Goal: Task Accomplishment & Management: Manage account settings

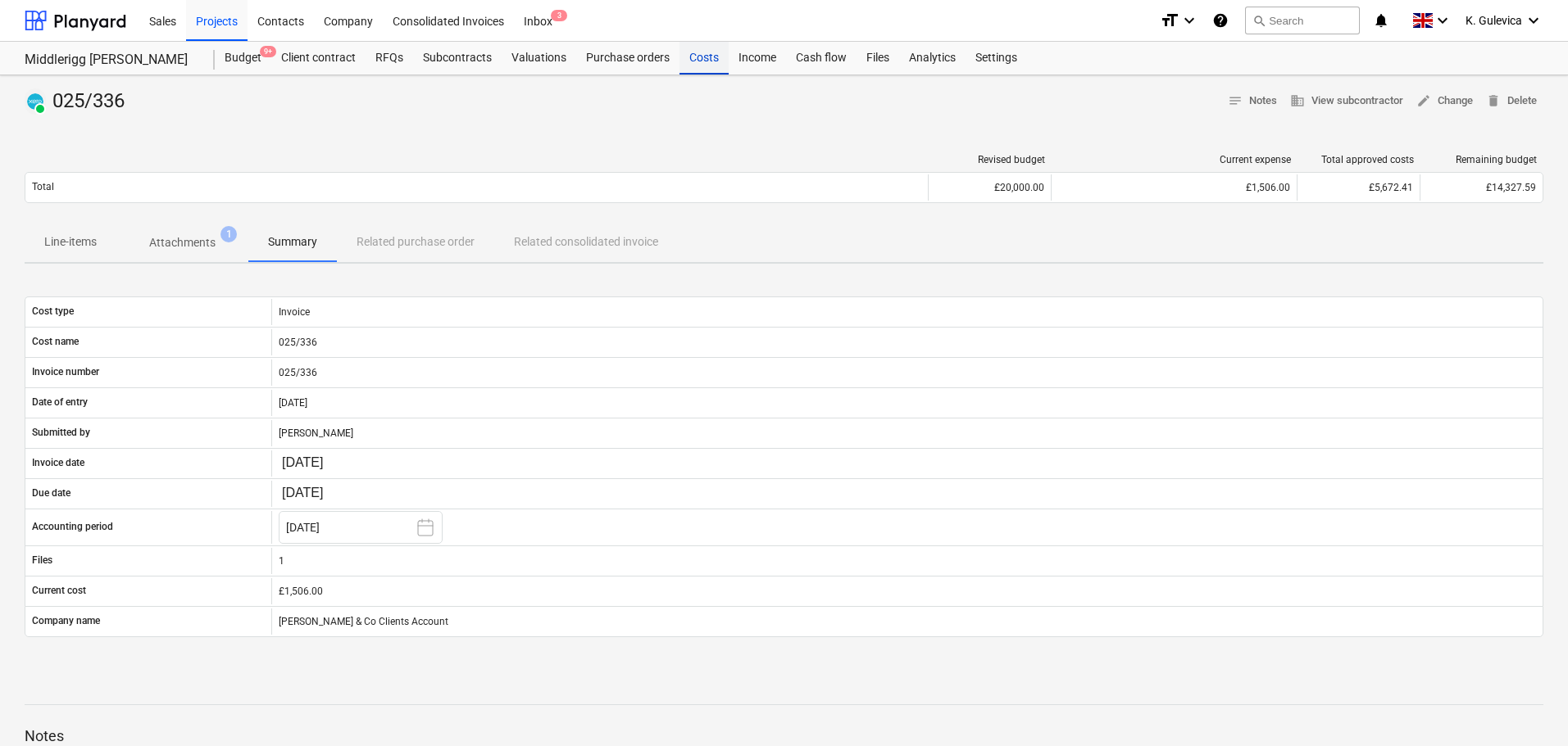
click at [693, 62] on div "Costs" at bounding box center [703, 58] width 49 height 33
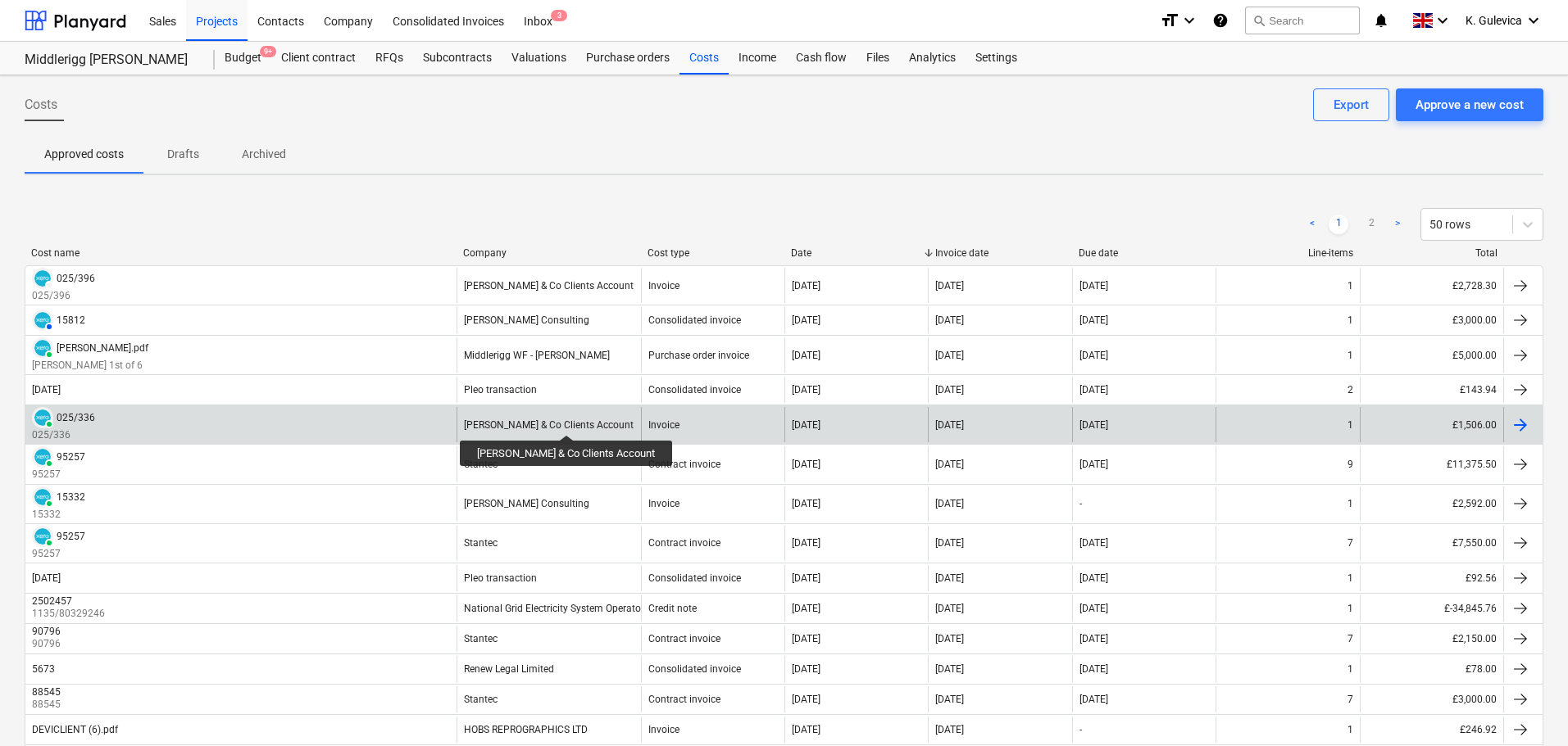
click at [566, 420] on div "[PERSON_NAME] & Co Clients Account" at bounding box center [548, 425] width 169 height 12
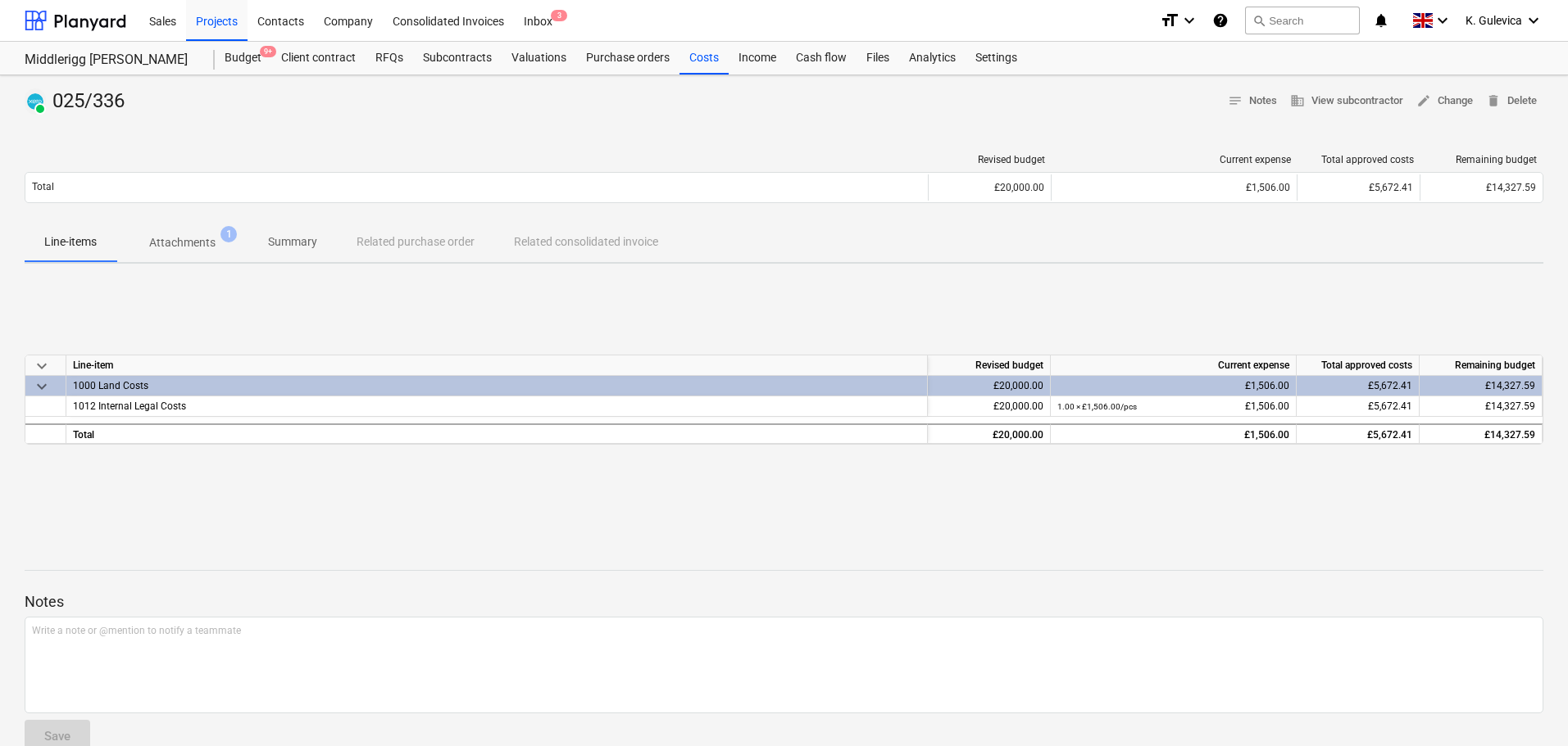
click at [286, 227] on button "Summary" at bounding box center [292, 242] width 89 height 39
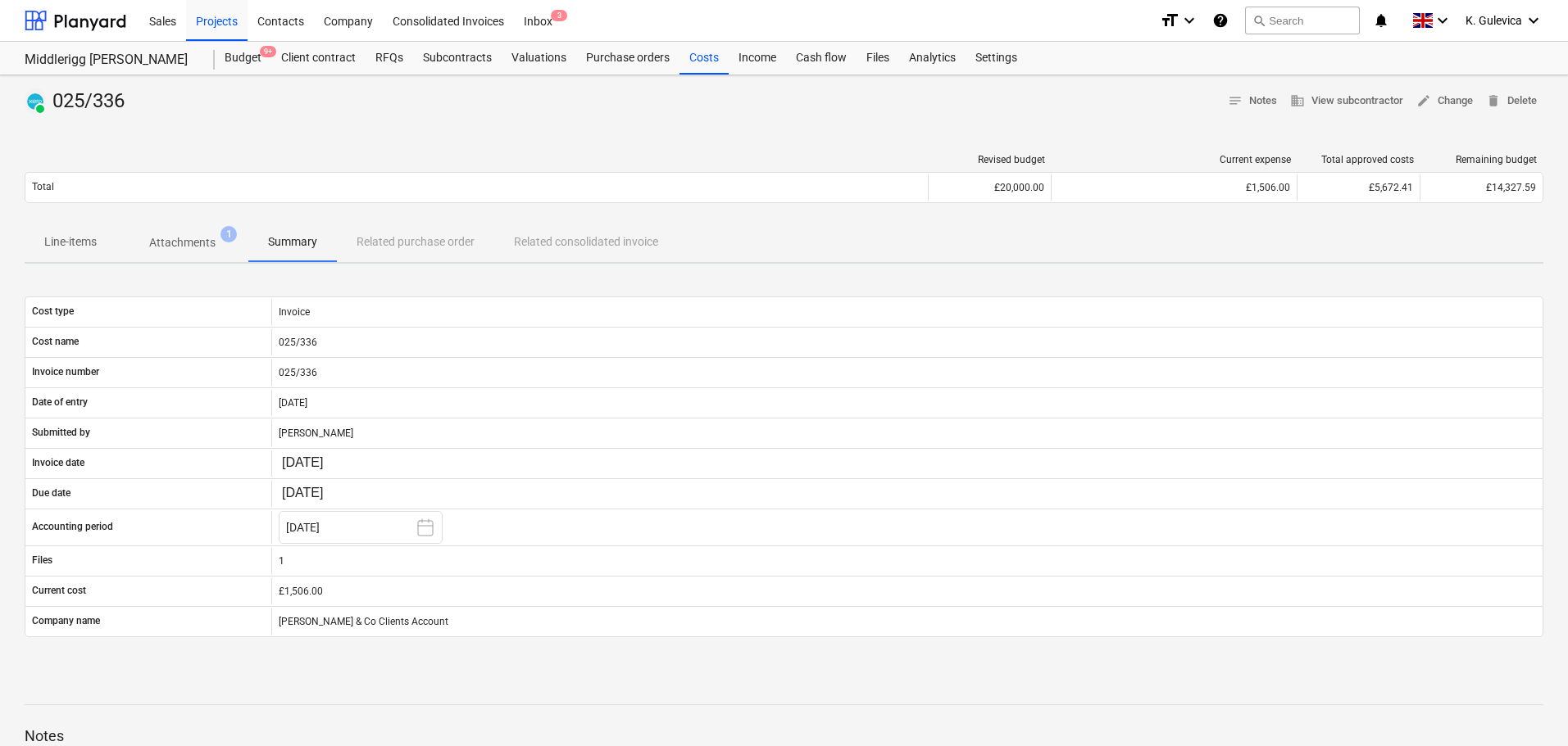
click at [175, 248] on p "Attachments" at bounding box center [182, 243] width 66 height 17
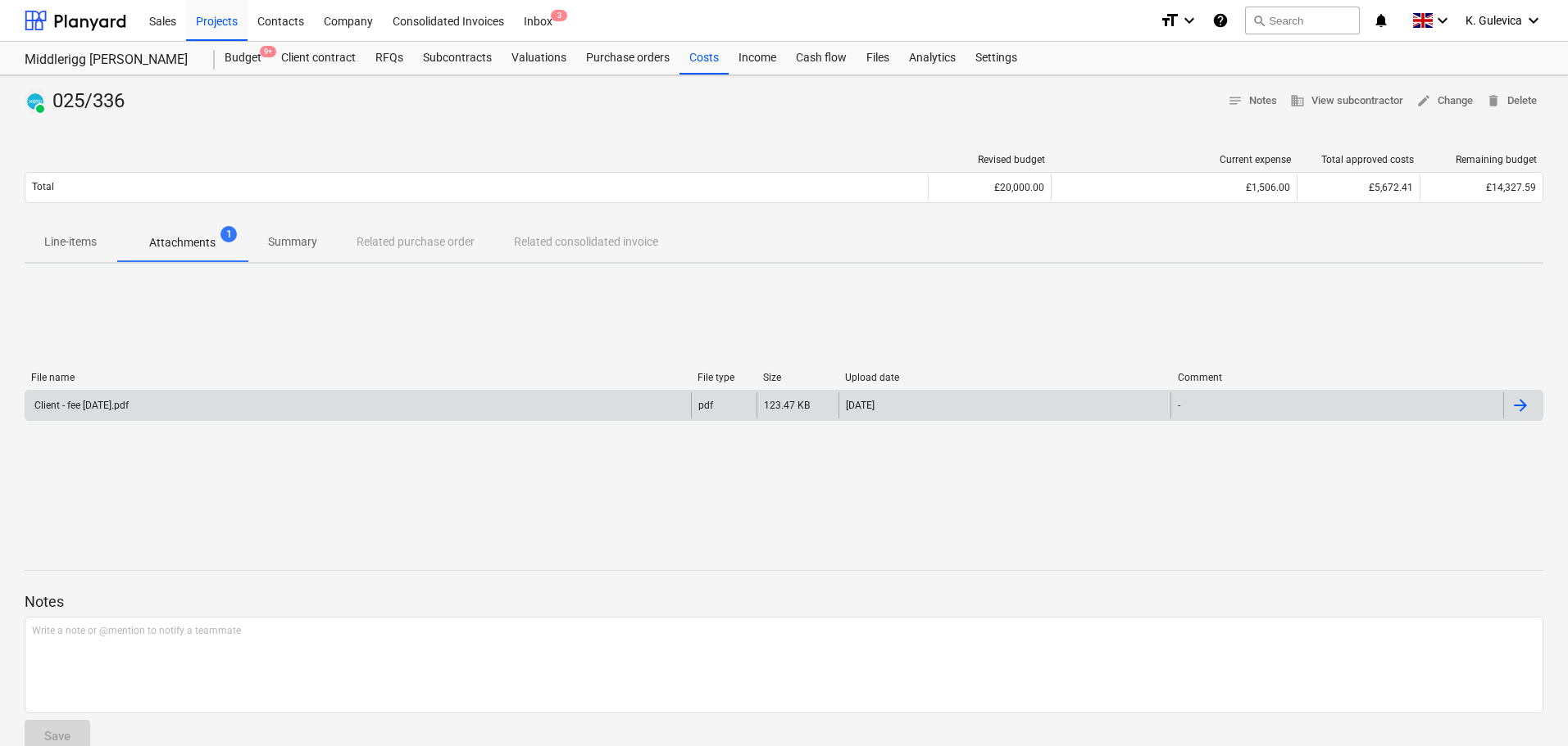
click at [317, 401] on div "Client - fee 24.07.25.pdf" at bounding box center [358, 405] width 666 height 26
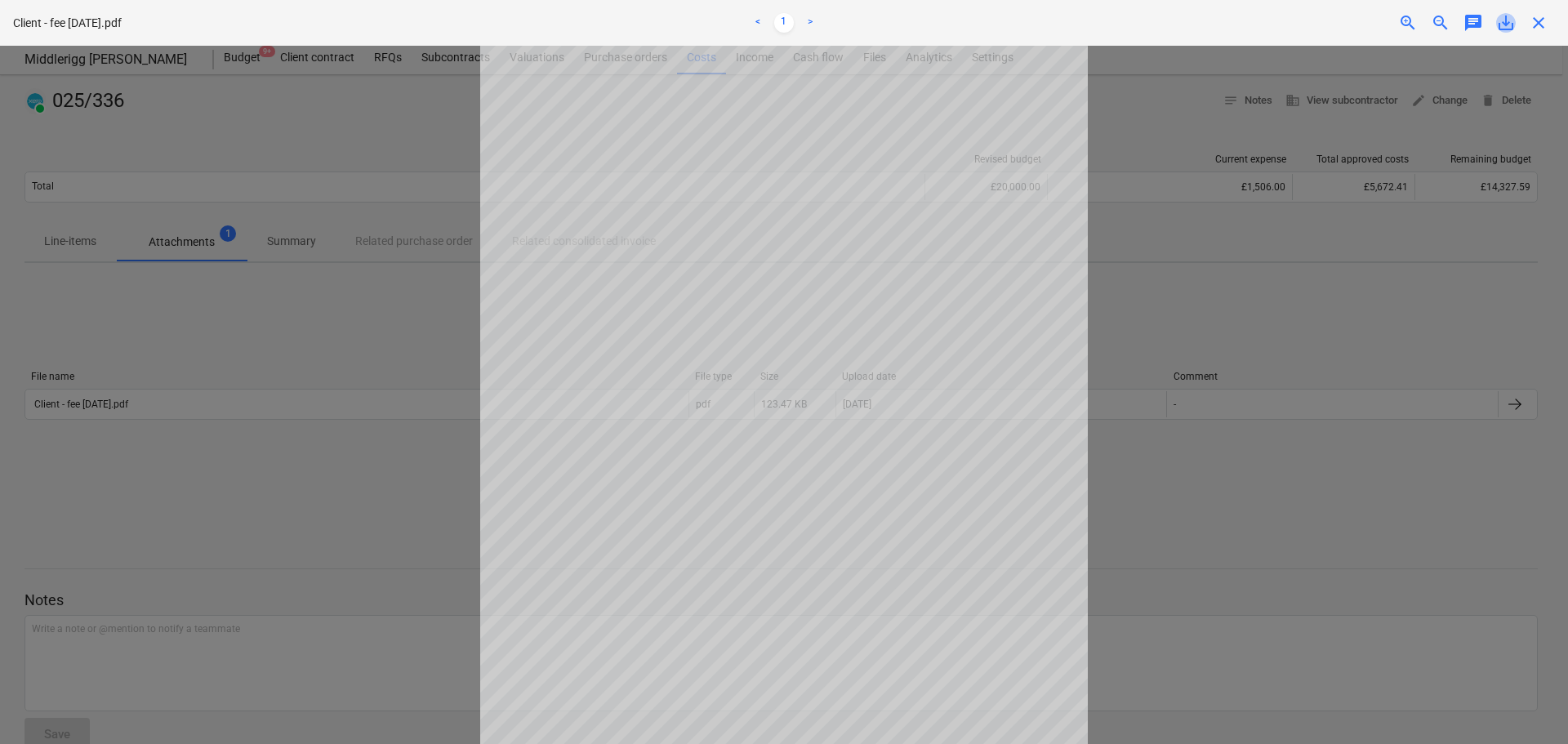
click at [1511, 21] on span "save_alt" at bounding box center [1506, 23] width 19 height 19
click at [1540, 25] on span "close" at bounding box center [1538, 23] width 19 height 19
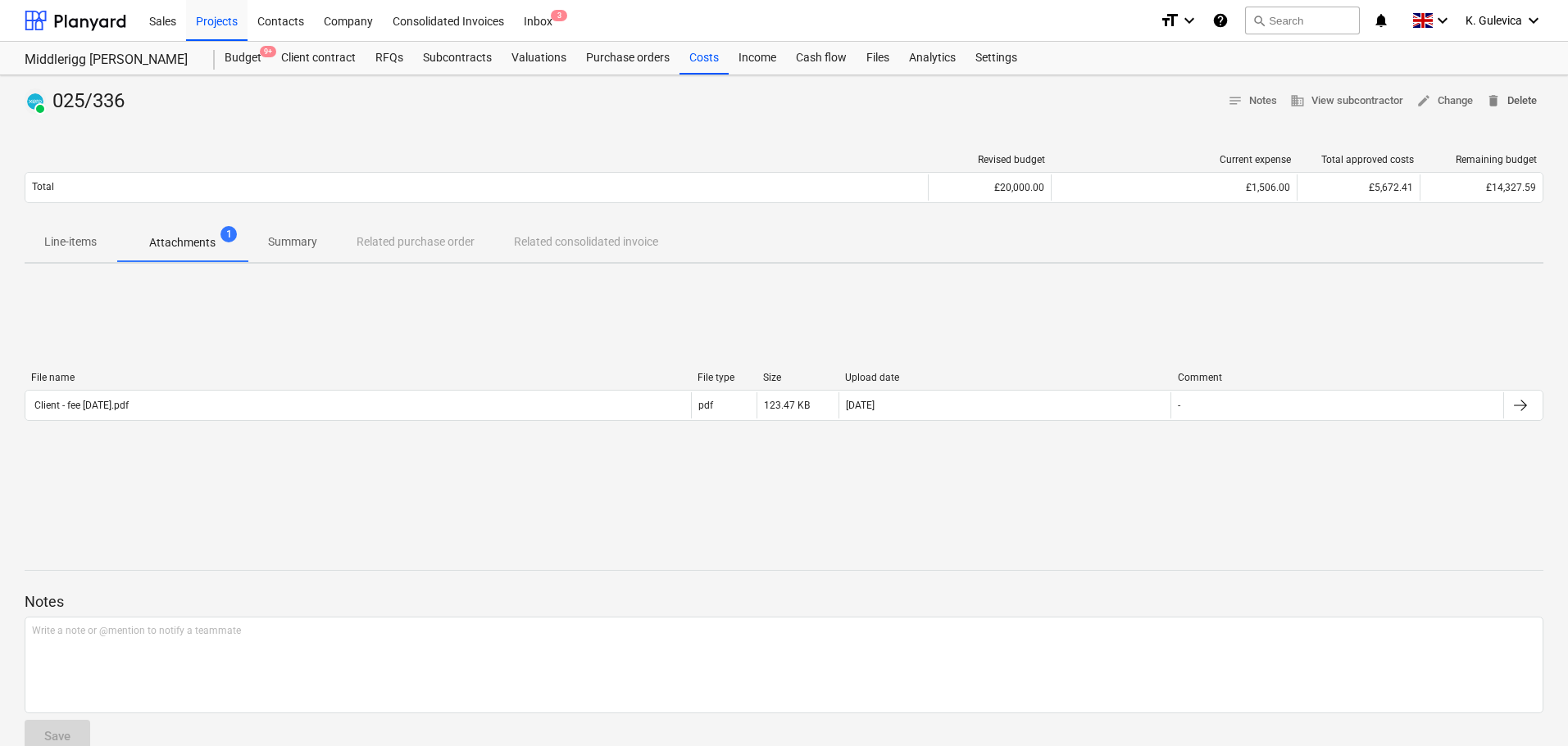
click at [1521, 97] on span "delete Delete" at bounding box center [1511, 101] width 51 height 19
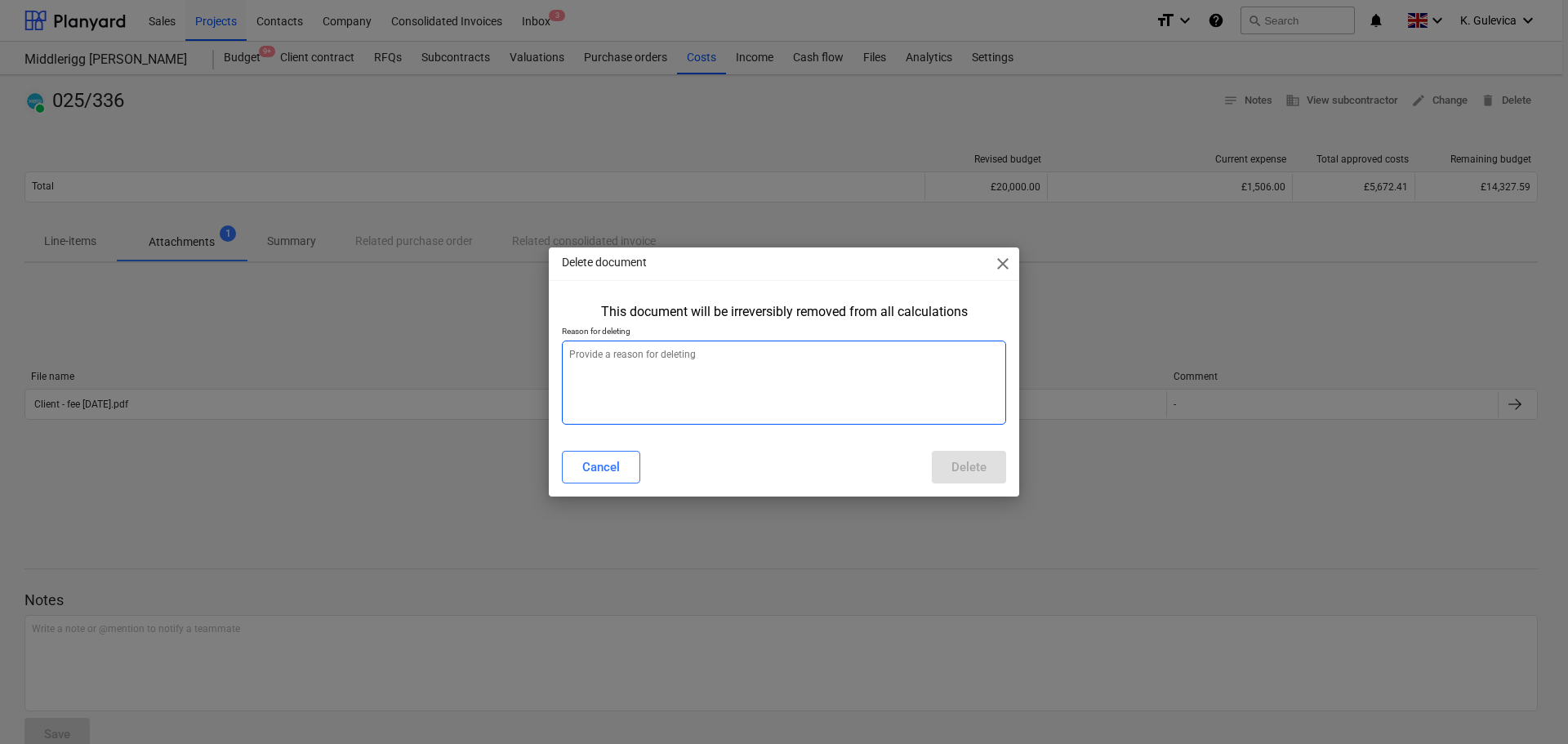
click at [670, 385] on textarea at bounding box center [784, 383] width 445 height 84
type textarea "x"
type textarea "W"
type textarea "x"
type textarea "Wr"
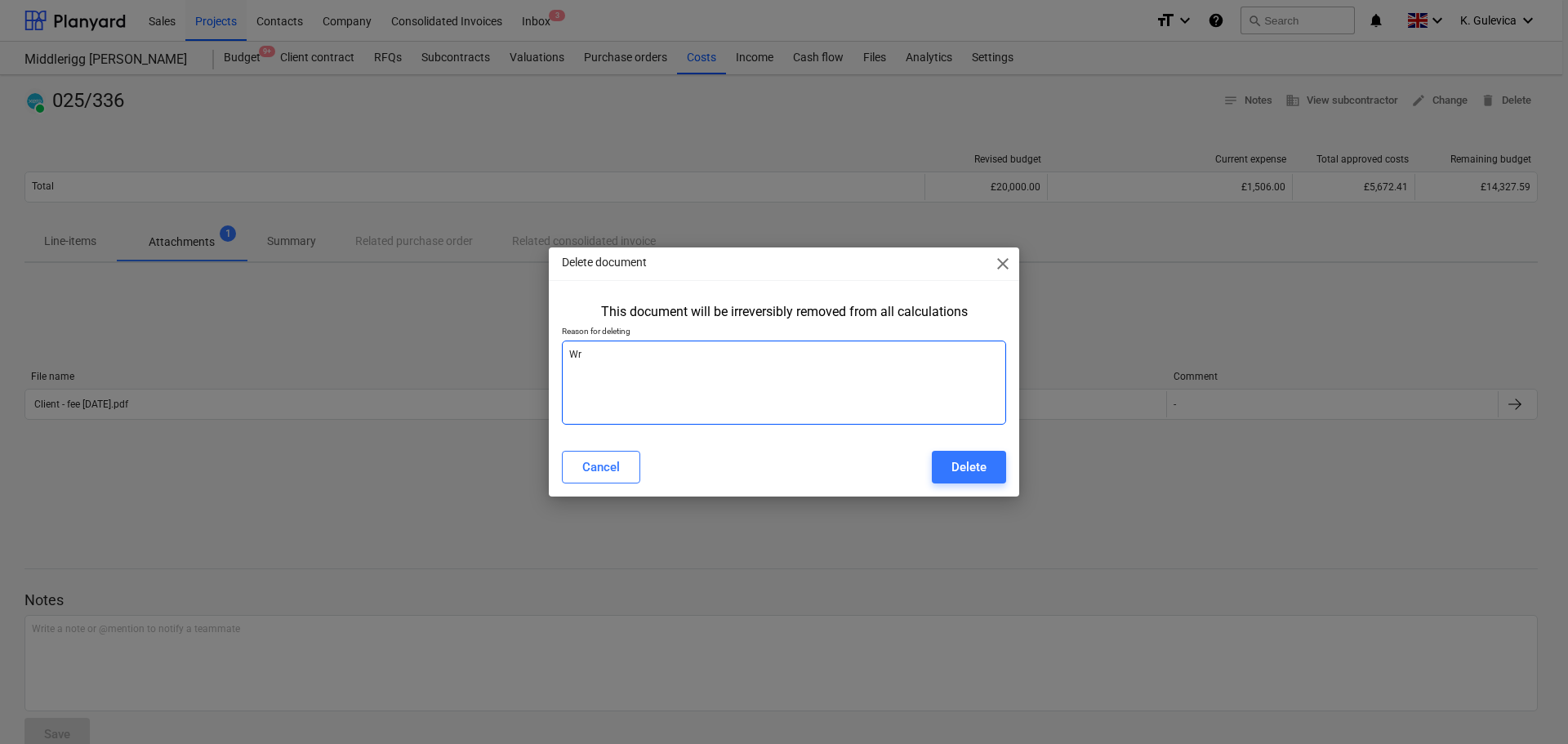
type textarea "x"
type textarea "Wro"
type textarea "x"
type textarea "Wron"
type textarea "x"
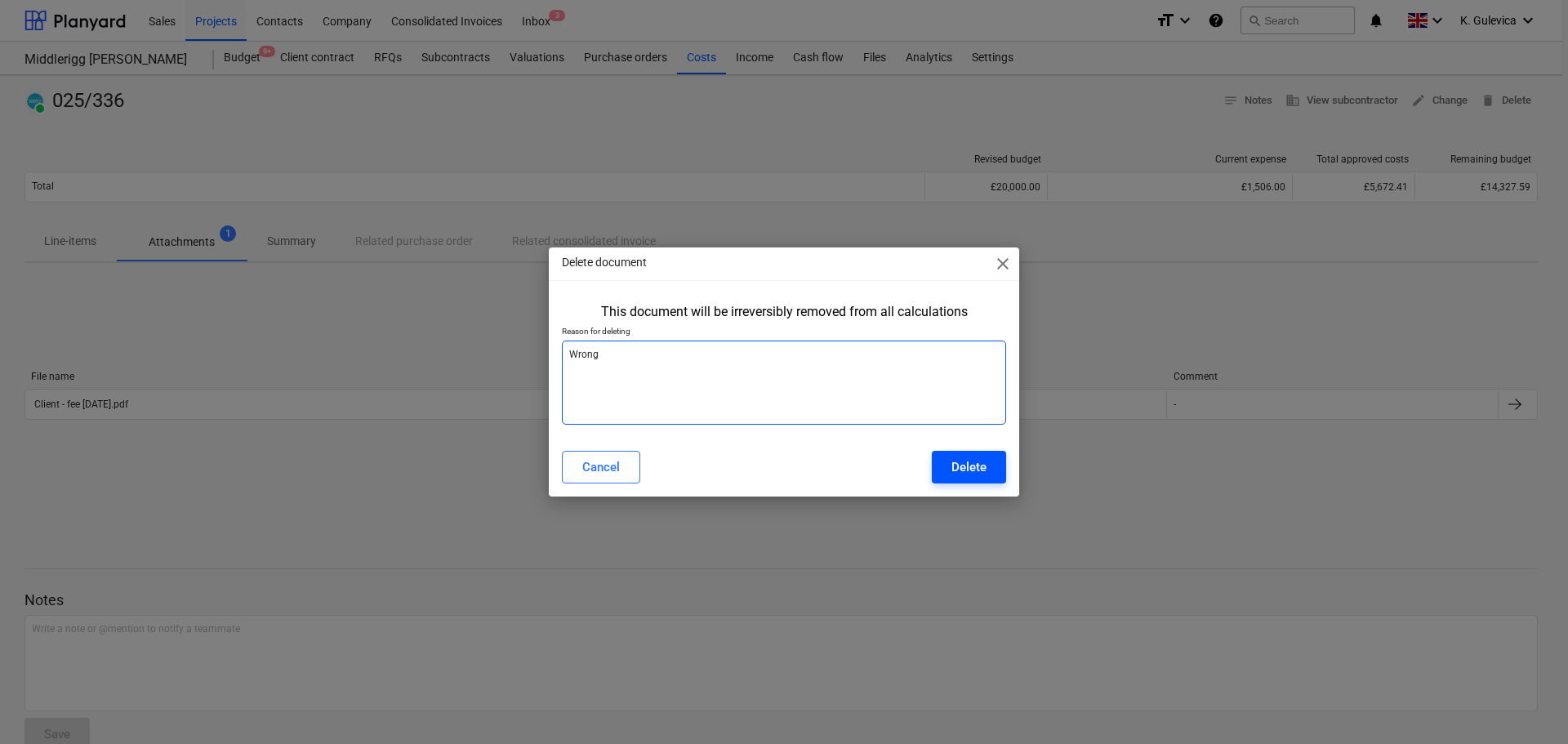
type textarea "Wrong"
click at [962, 466] on div "Delete" at bounding box center [969, 467] width 35 height 21
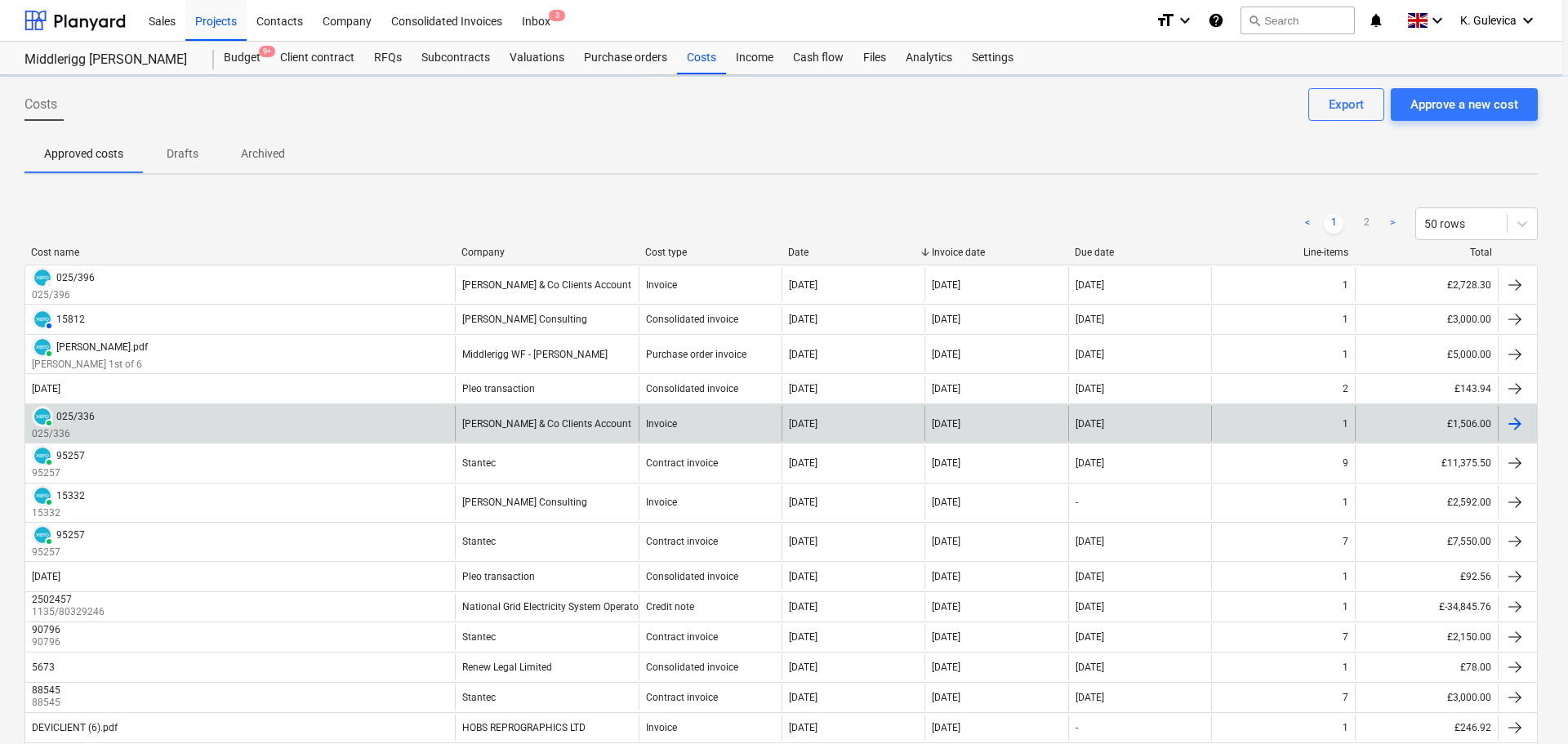
type textarea "x"
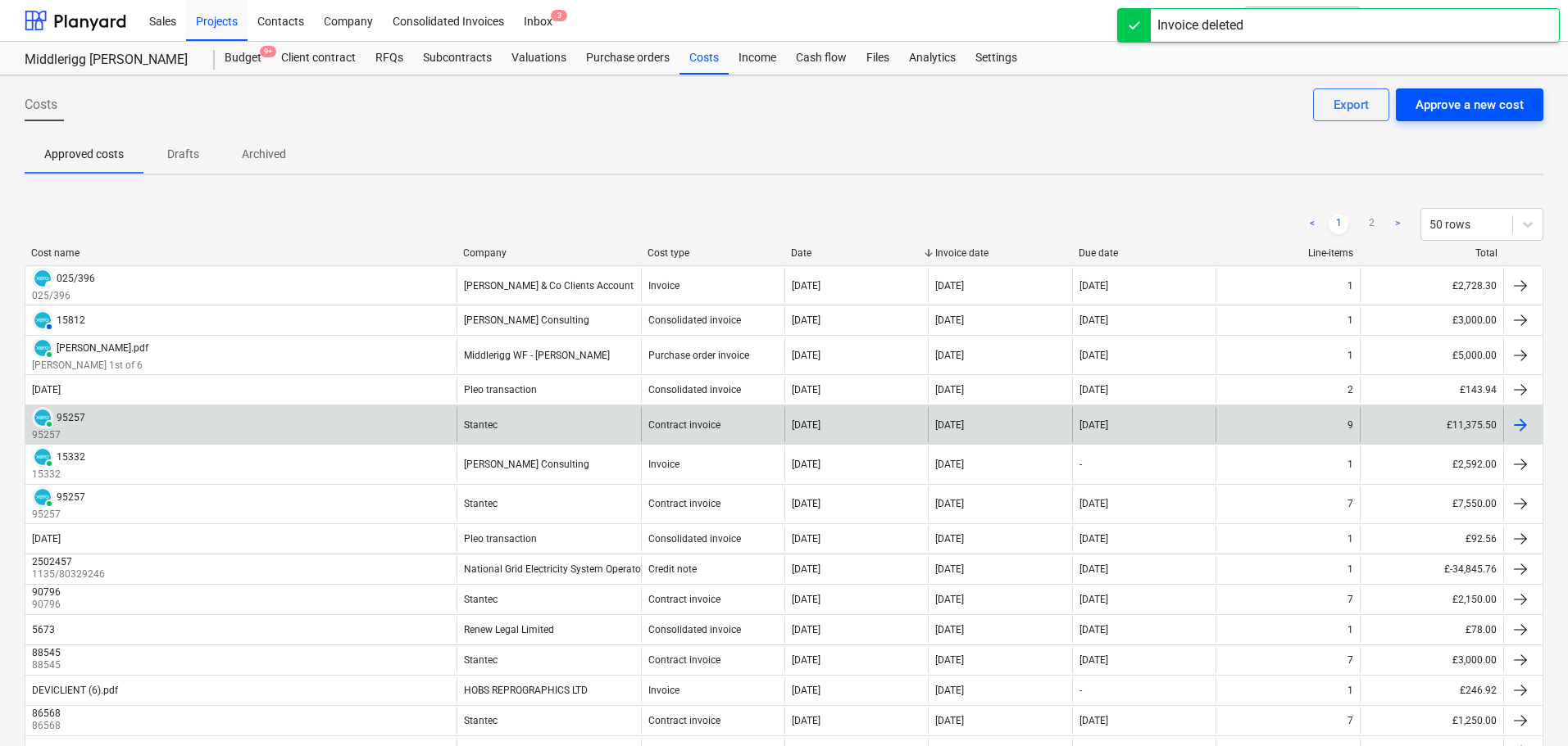
click at [1454, 103] on div "Approve a new cost" at bounding box center [1470, 105] width 108 height 21
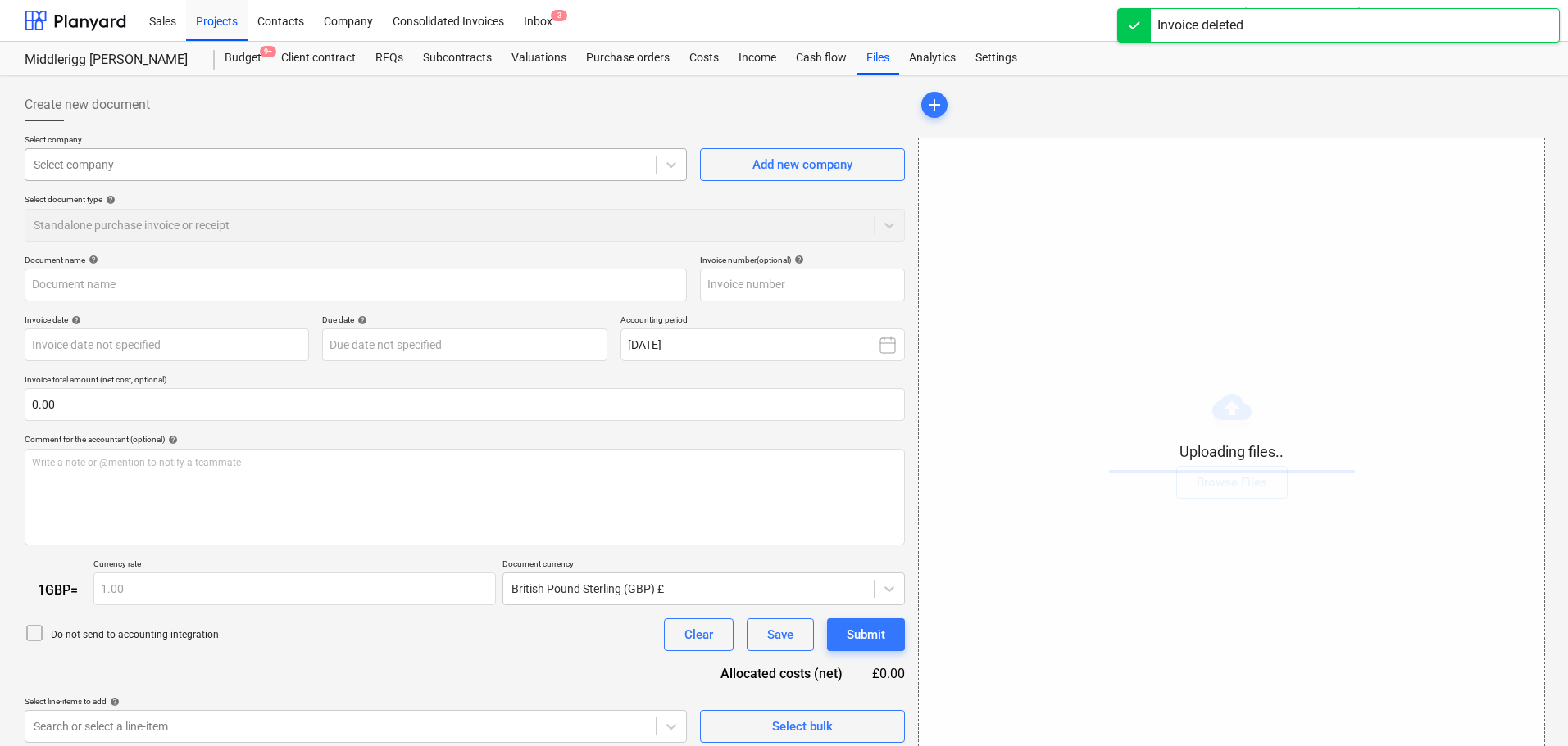
click at [274, 154] on div "Select company" at bounding box center [340, 164] width 630 height 23
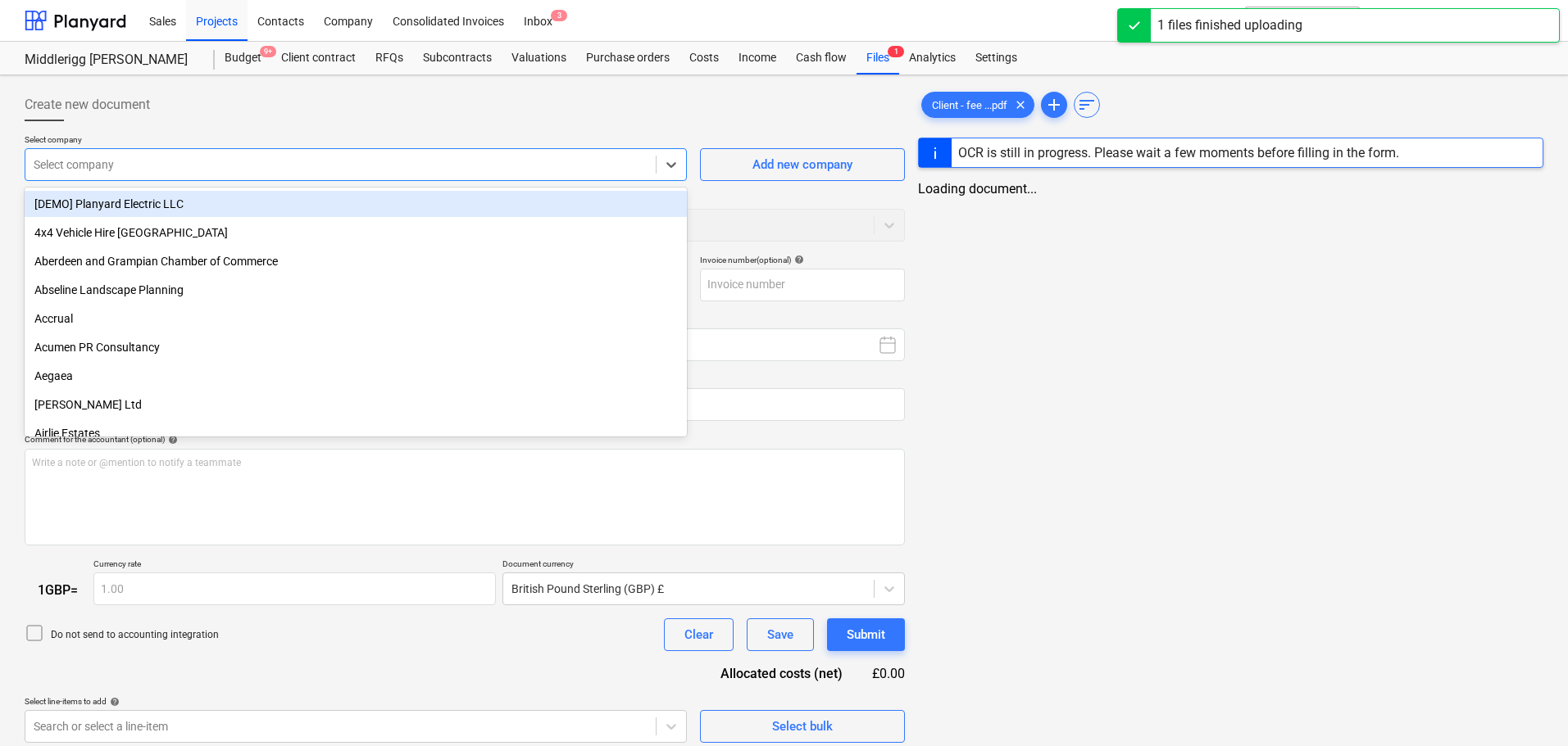
type input "Client - fee 24.07.25.pdf"
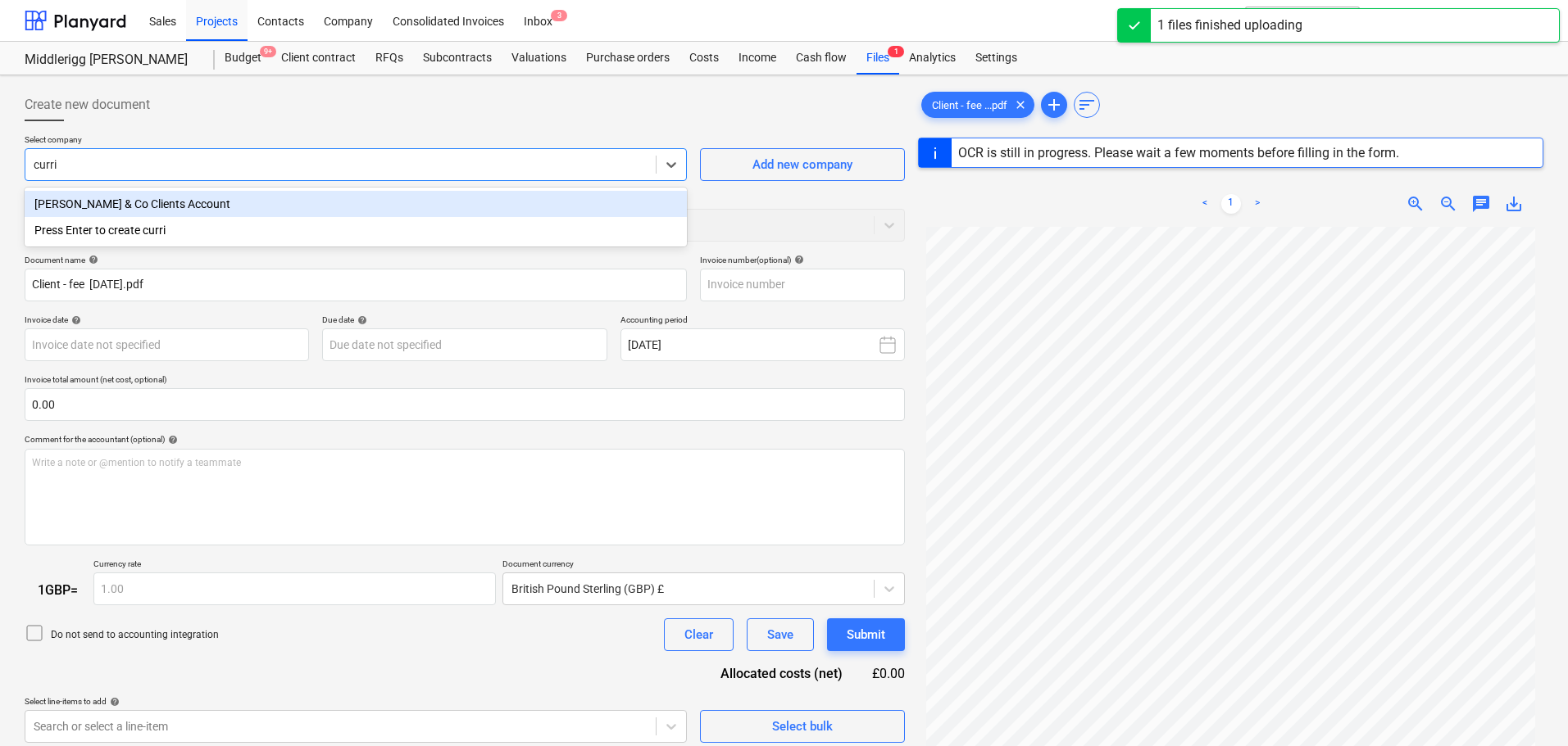
type input "currie"
click at [252, 206] on div "[PERSON_NAME] & Co Clients Account" at bounding box center [356, 204] width 663 height 26
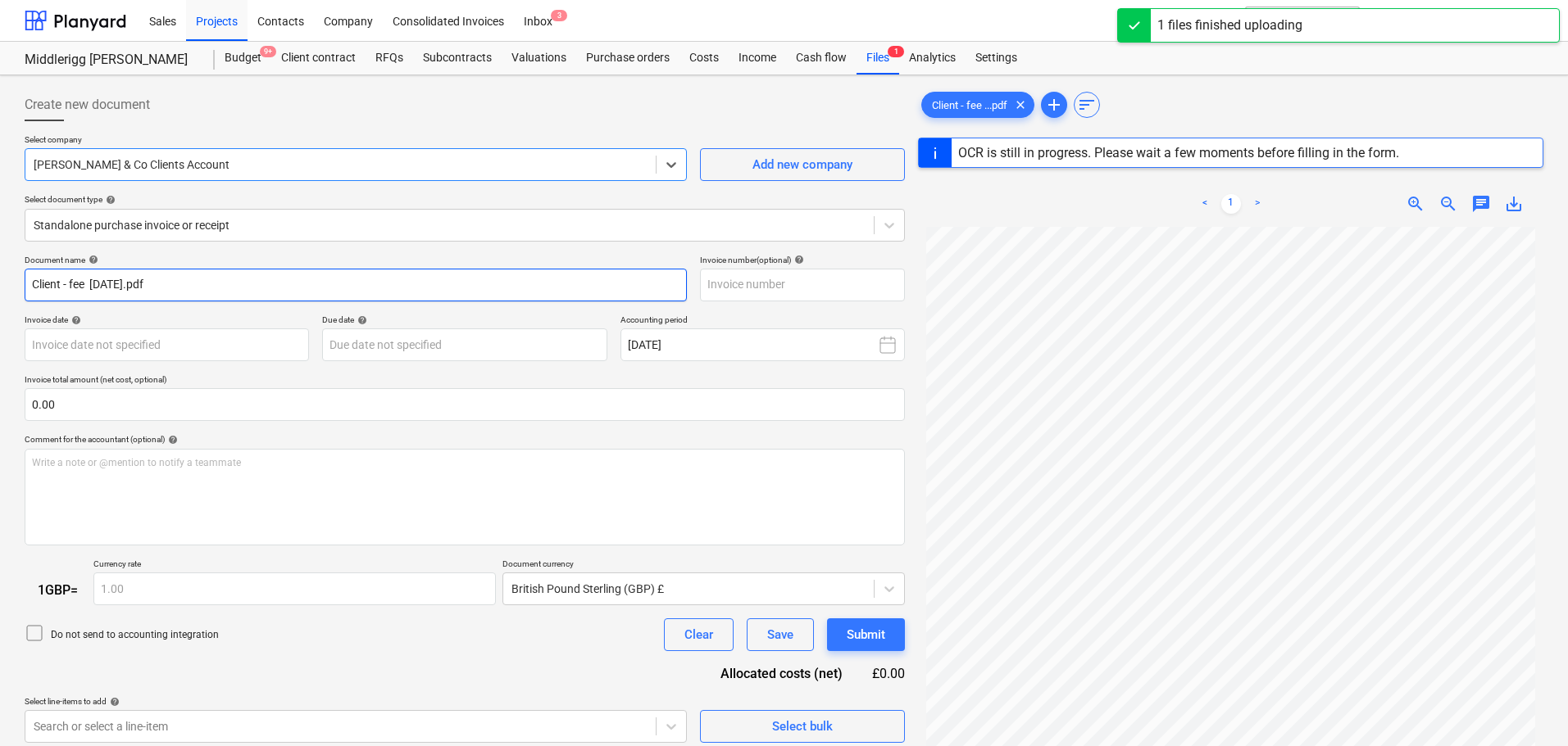
type input "20173554"
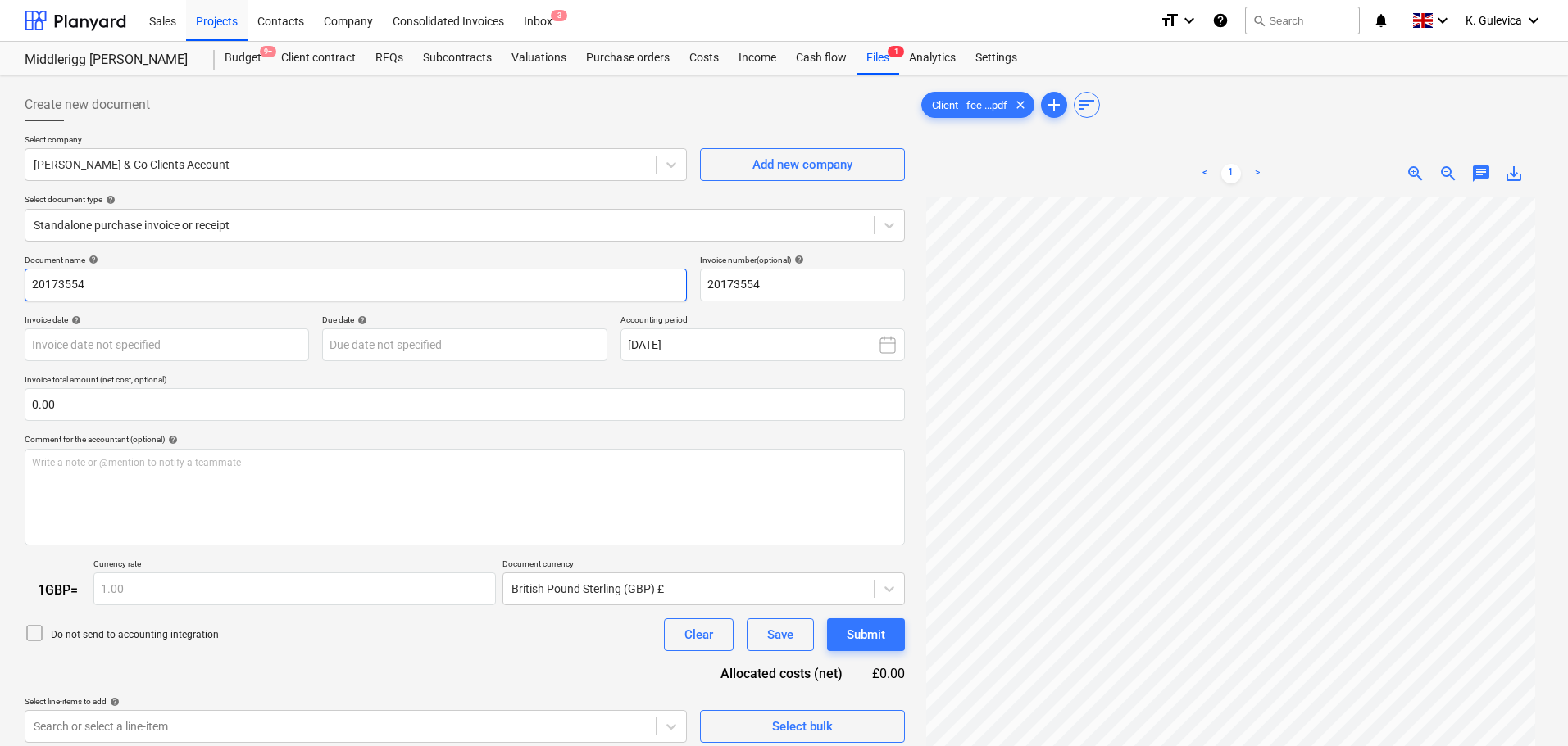
drag, startPoint x: 86, startPoint y: 285, endPoint x: 42, endPoint y: 286, distance: 44.0
click at [42, 286] on input "20173554" at bounding box center [356, 286] width 663 height 33
type input "2"
paste input "025/336"
drag, startPoint x: 104, startPoint y: 280, endPoint x: 1, endPoint y: 282, distance: 103.0
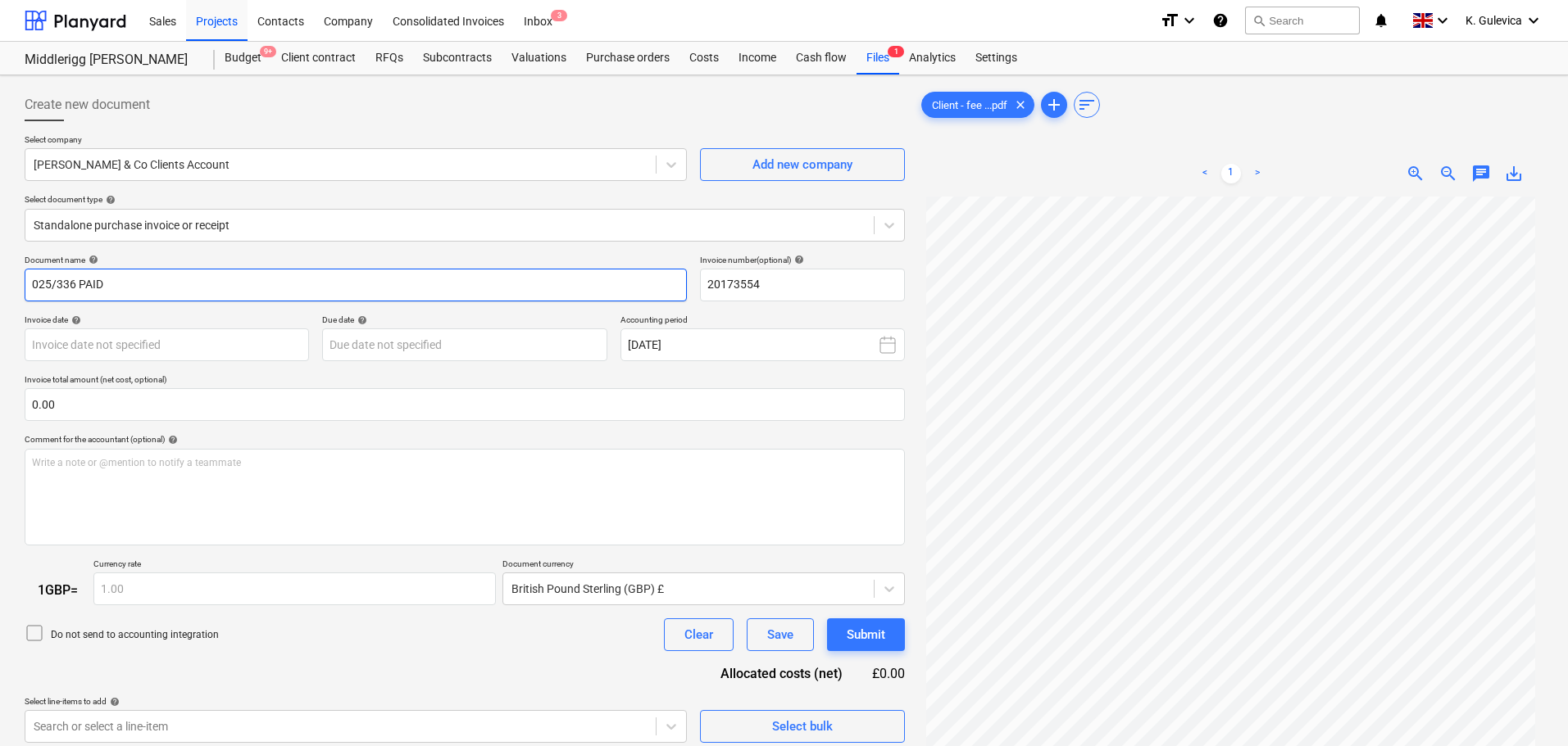
click at [1, 282] on div "Create new document Select company Currie Johnston & Co Clients Account Add new…" at bounding box center [784, 492] width 1568 height 834
type input "025/336 PAID"
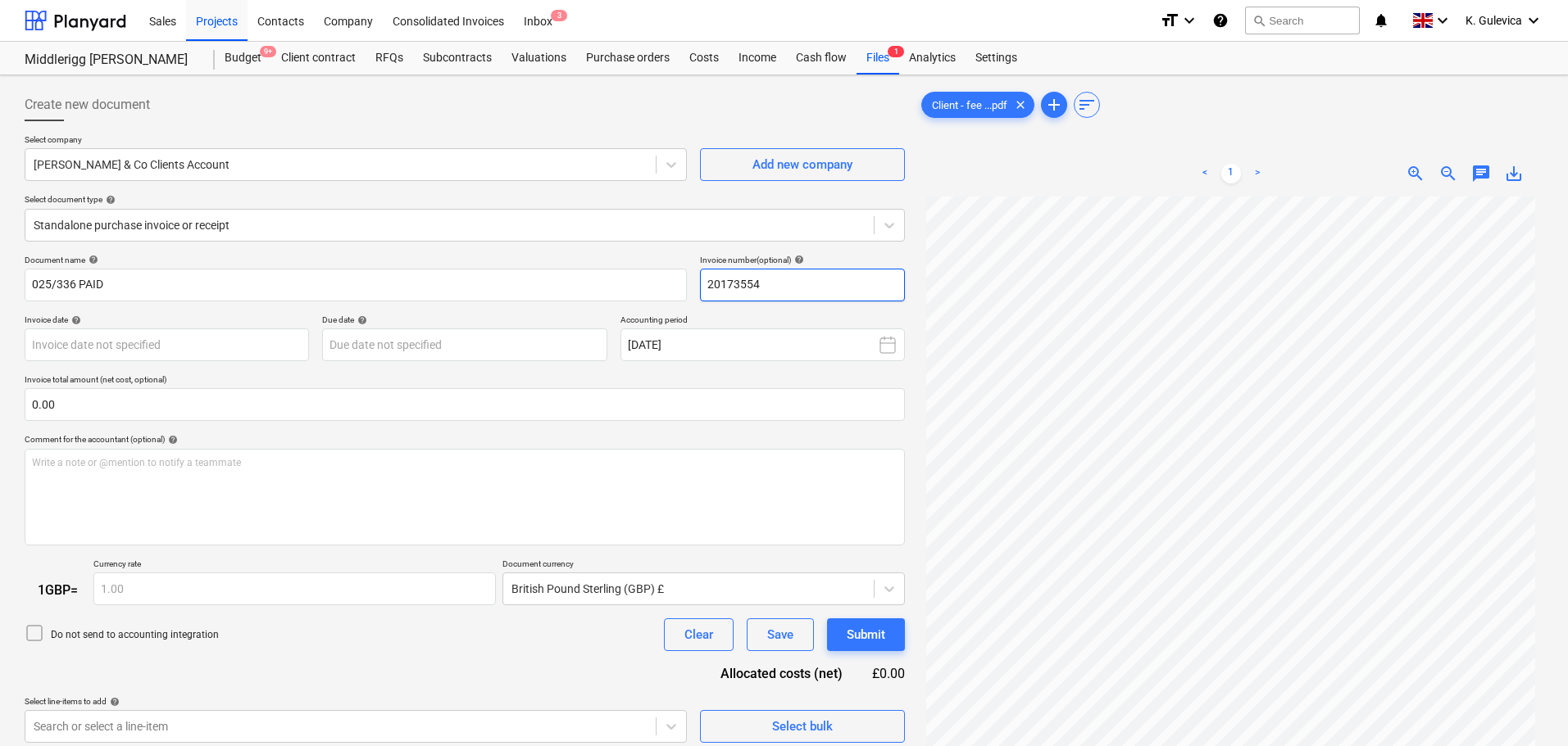
click at [650, 281] on div "Document name help 025/336 PAID Invoice number (optional) help 20173554" at bounding box center [465, 278] width 880 height 47
paste input "025/336 PAID"
type input "025/336 PAID"
click at [202, 341] on body "Sales Projects Contacts Company Consolidated Invoices Inbox 3 format_size keybo…" at bounding box center [784, 373] width 1568 height 746
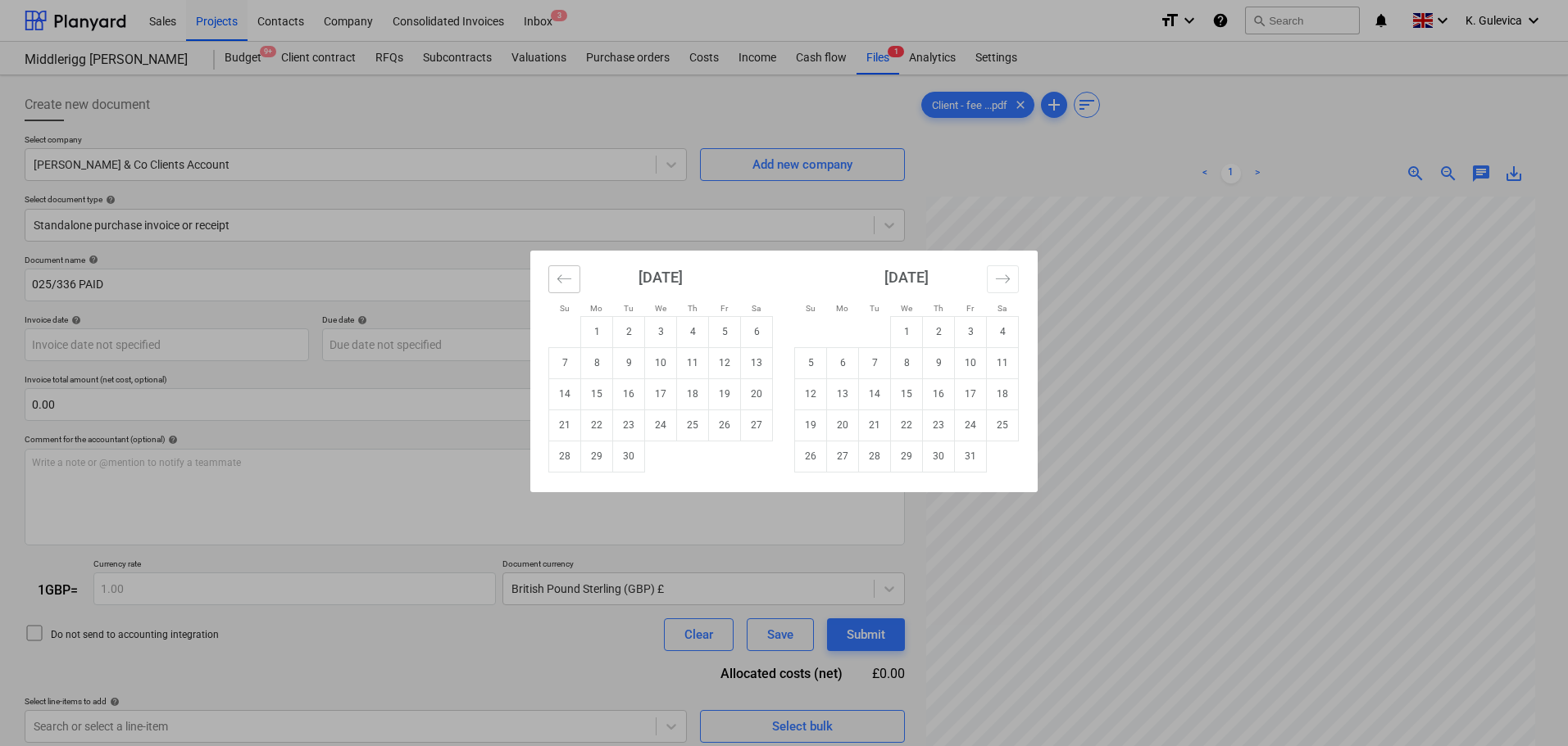
click at [565, 280] on icon "Move backward to switch to the previous month." at bounding box center [565, 279] width 15 height 15
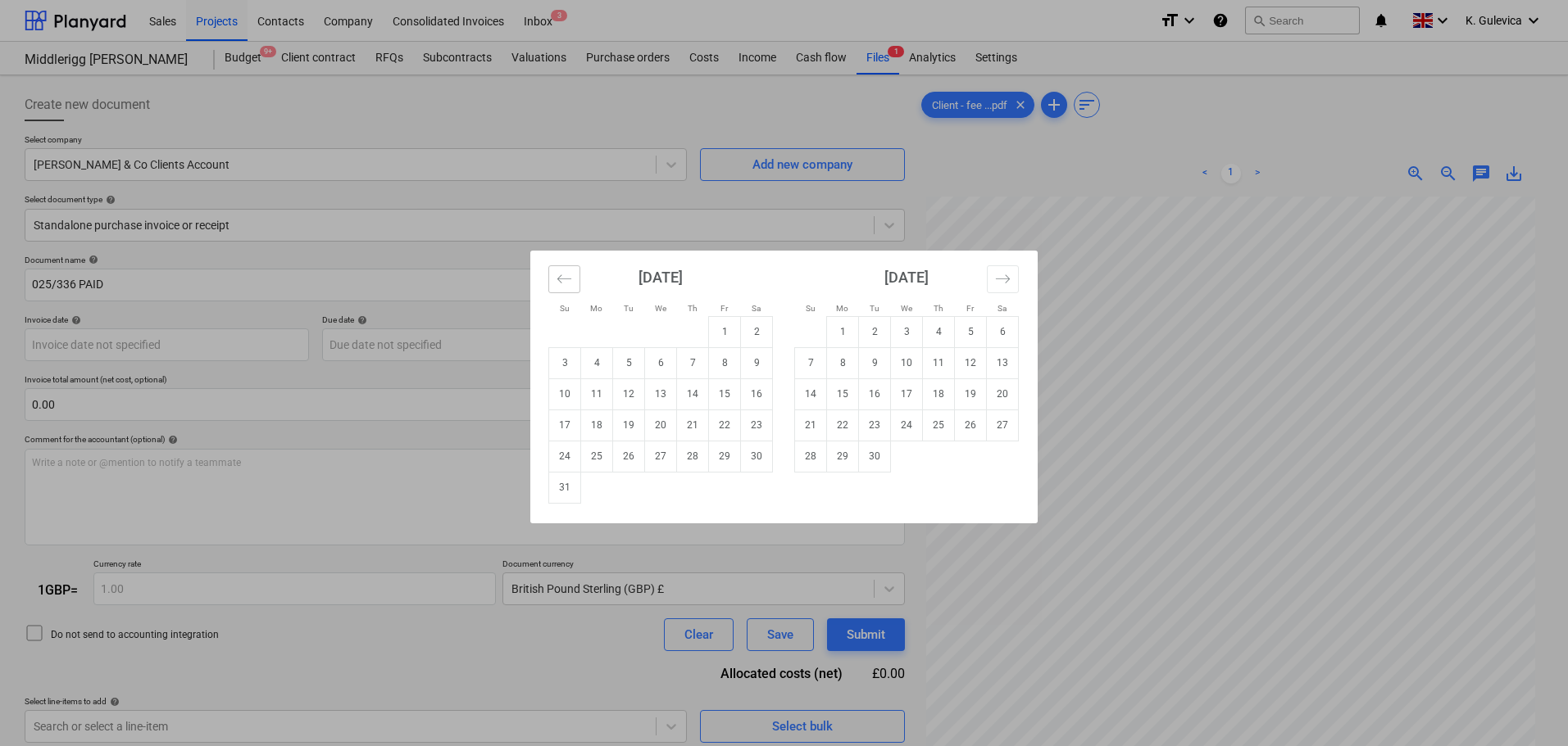
click at [565, 280] on icon "Move backward to switch to the previous month." at bounding box center [565, 279] width 15 height 15
click at [688, 428] on td "24" at bounding box center [693, 425] width 32 height 31
type input "[DATE]"
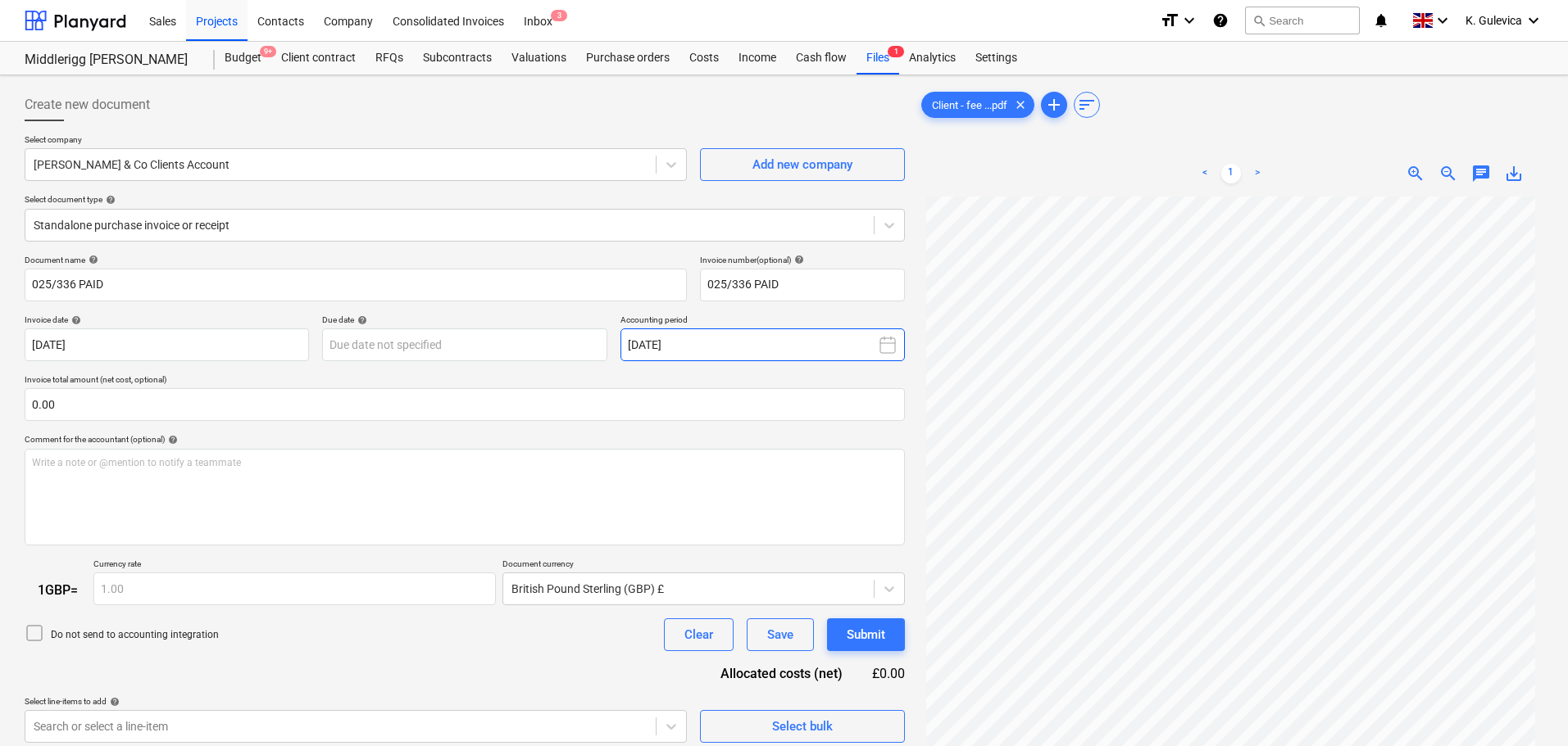
click at [782, 341] on button "[DATE]" at bounding box center [763, 345] width 285 height 33
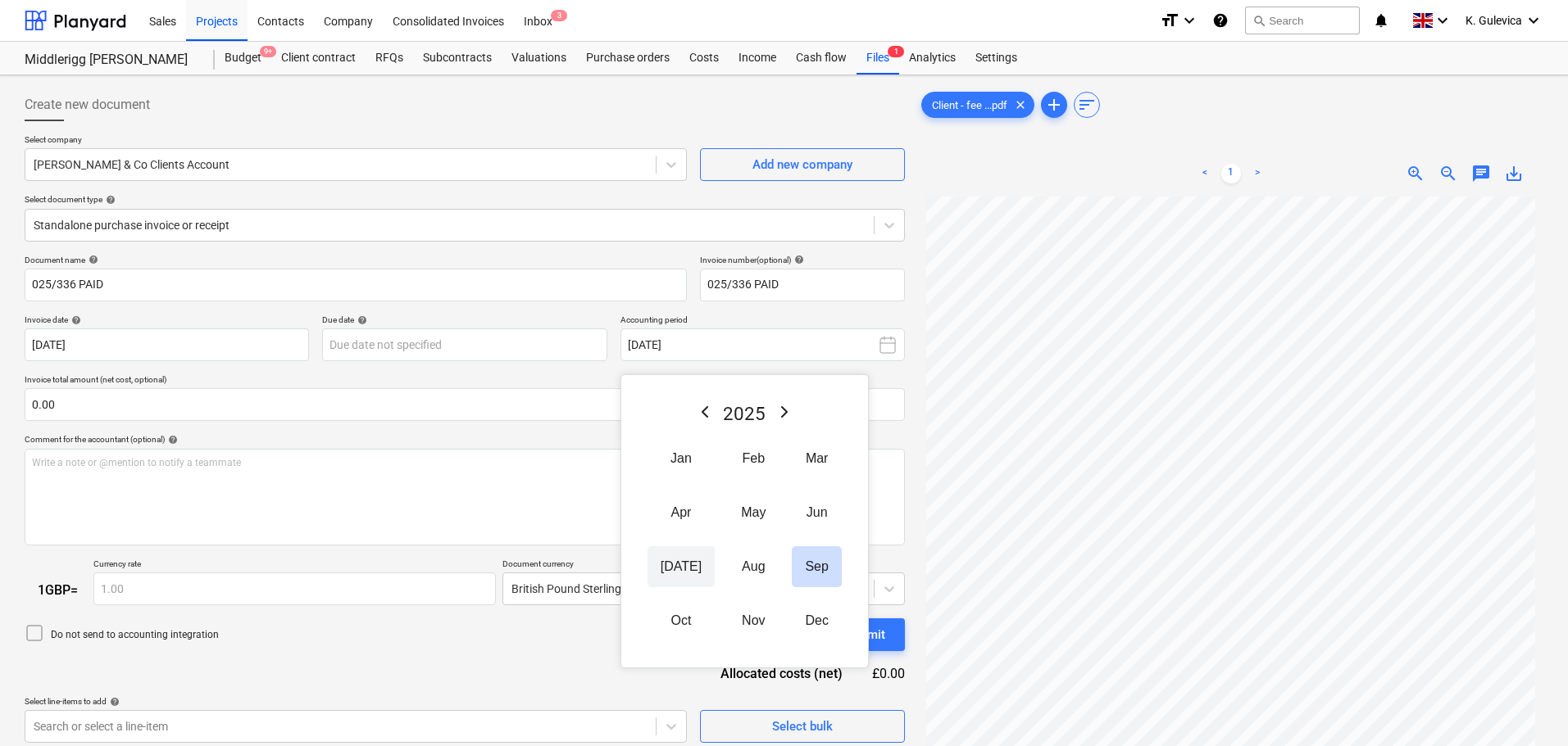
click at [686, 554] on button "Jul" at bounding box center [681, 566] width 67 height 41
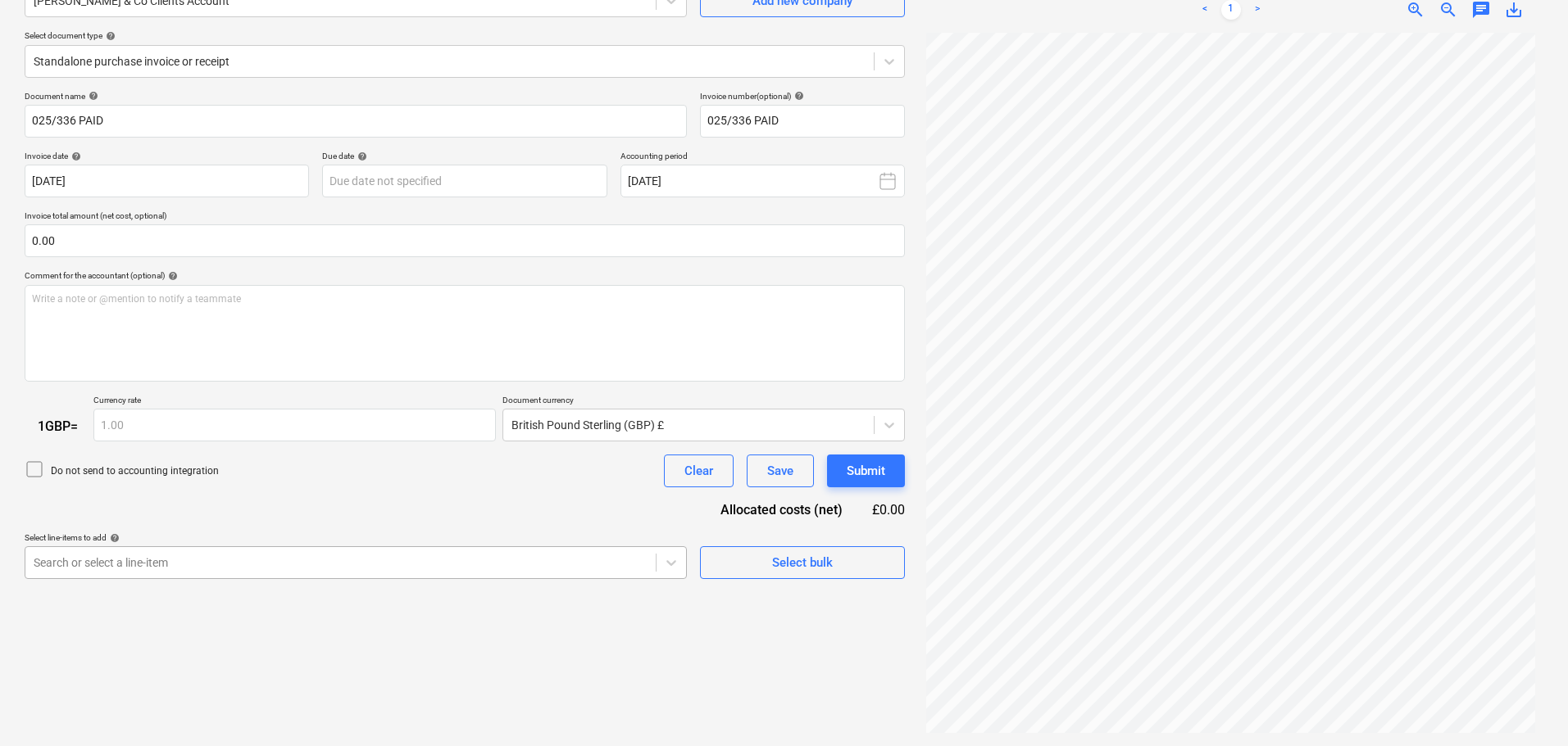
click at [363, 562] on body "Sales Projects Contacts Company Consolidated Invoices Inbox 3 format_size keybo…" at bounding box center [784, 210] width 1568 height 746
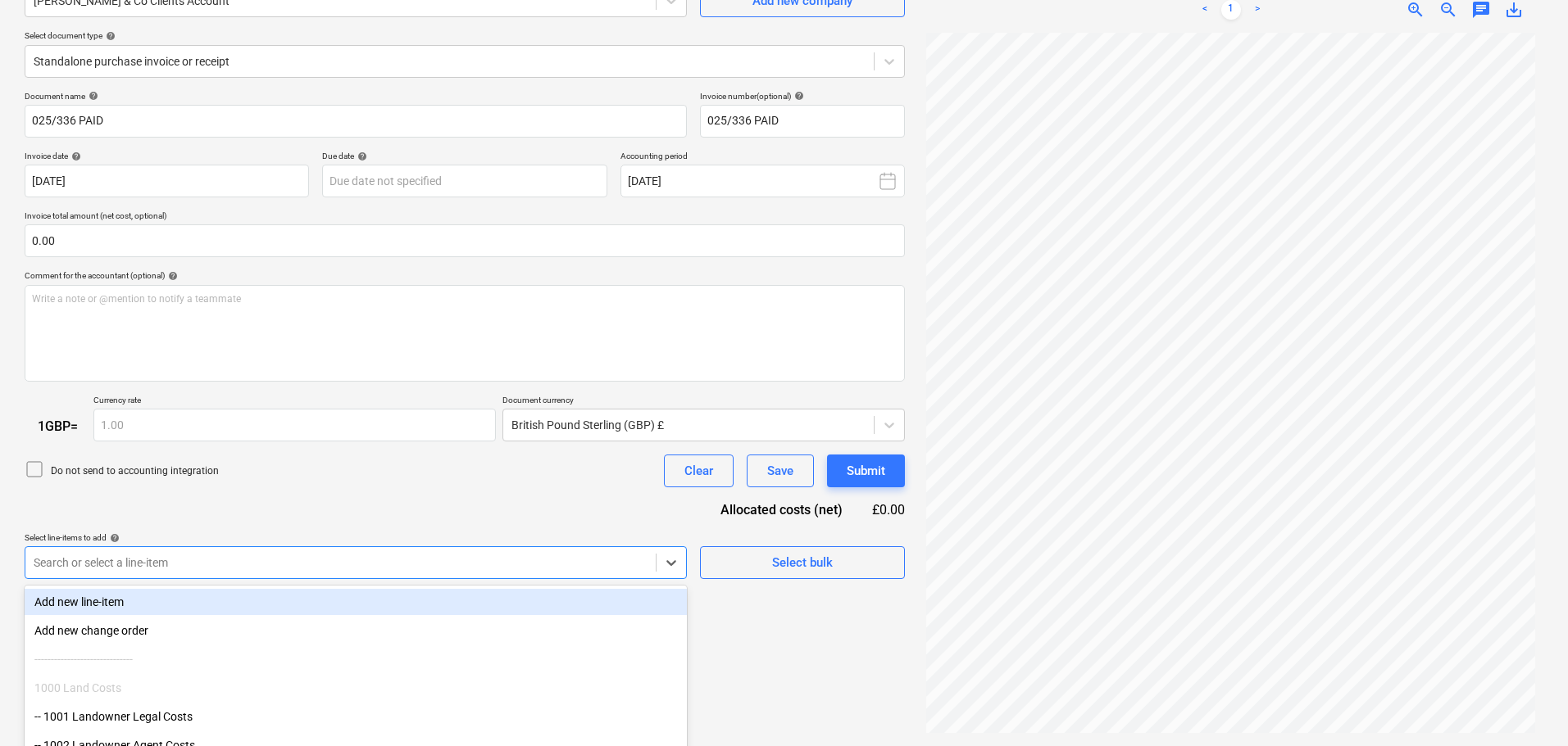
scroll to position [252, 0]
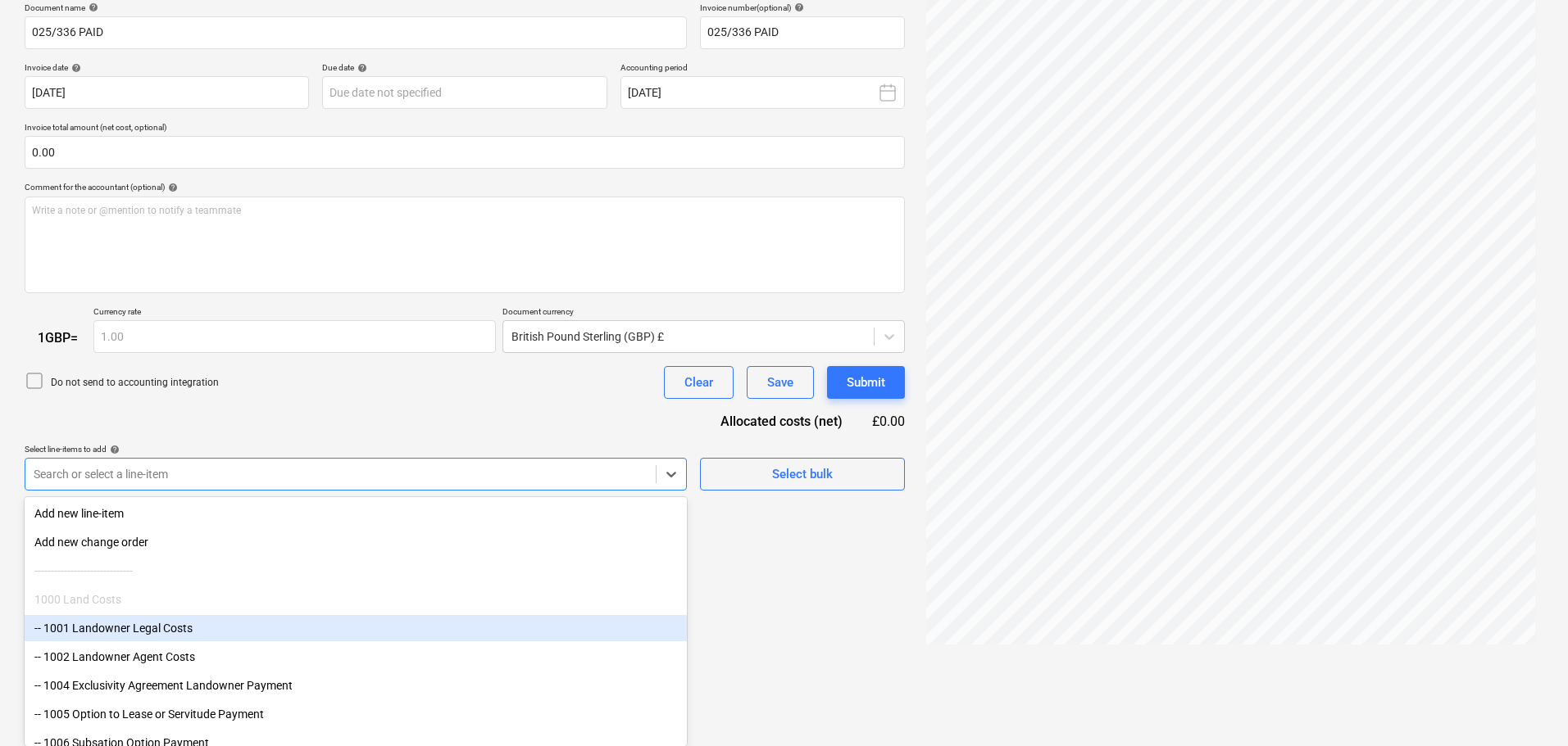
click at [108, 628] on div "-- 1001 Landowner Legal Costs" at bounding box center [356, 628] width 663 height 26
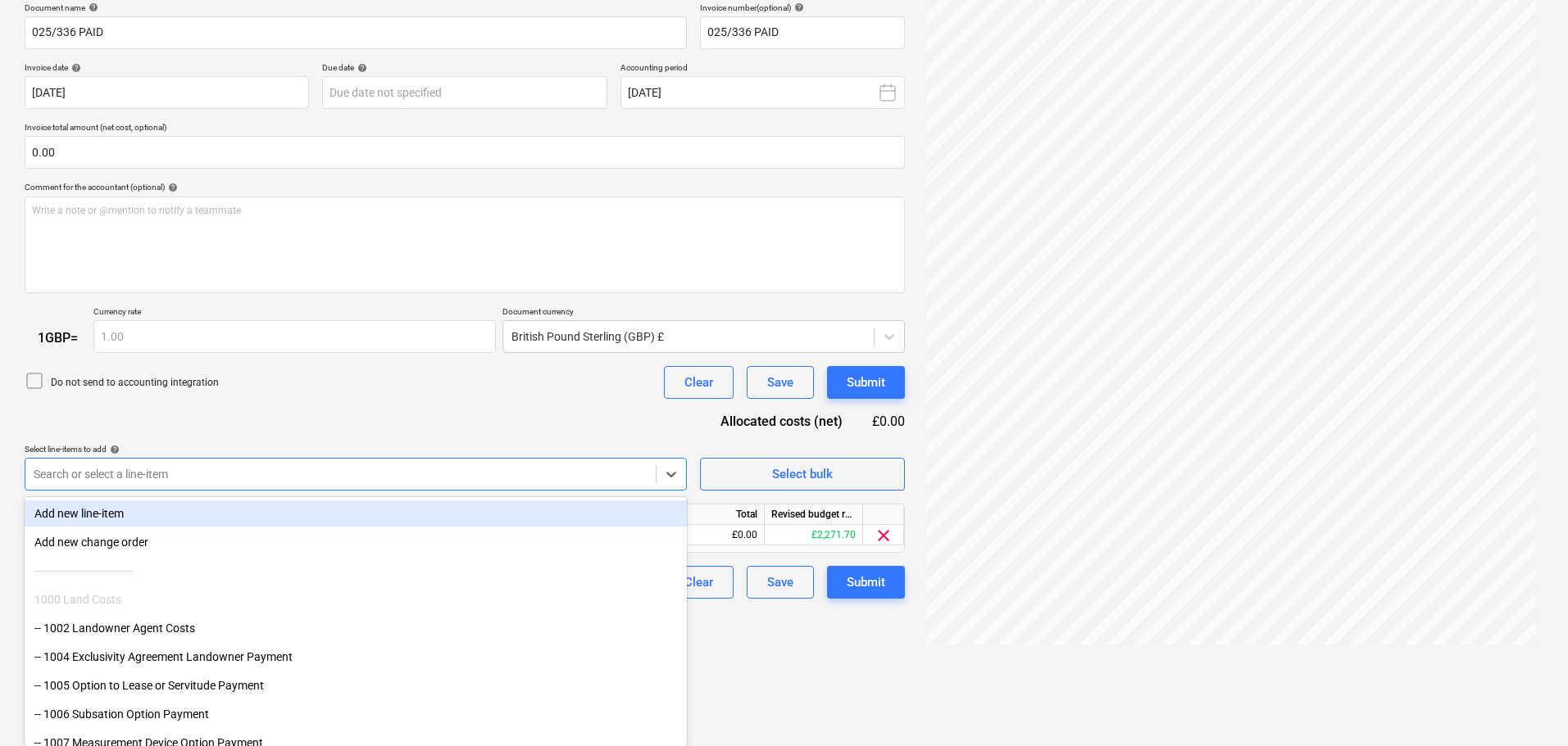
click at [298, 412] on div "Document name help 025/336 PAID Invoice number (optional) help 025/336 PAID Inv…" at bounding box center [465, 301] width 880 height 597
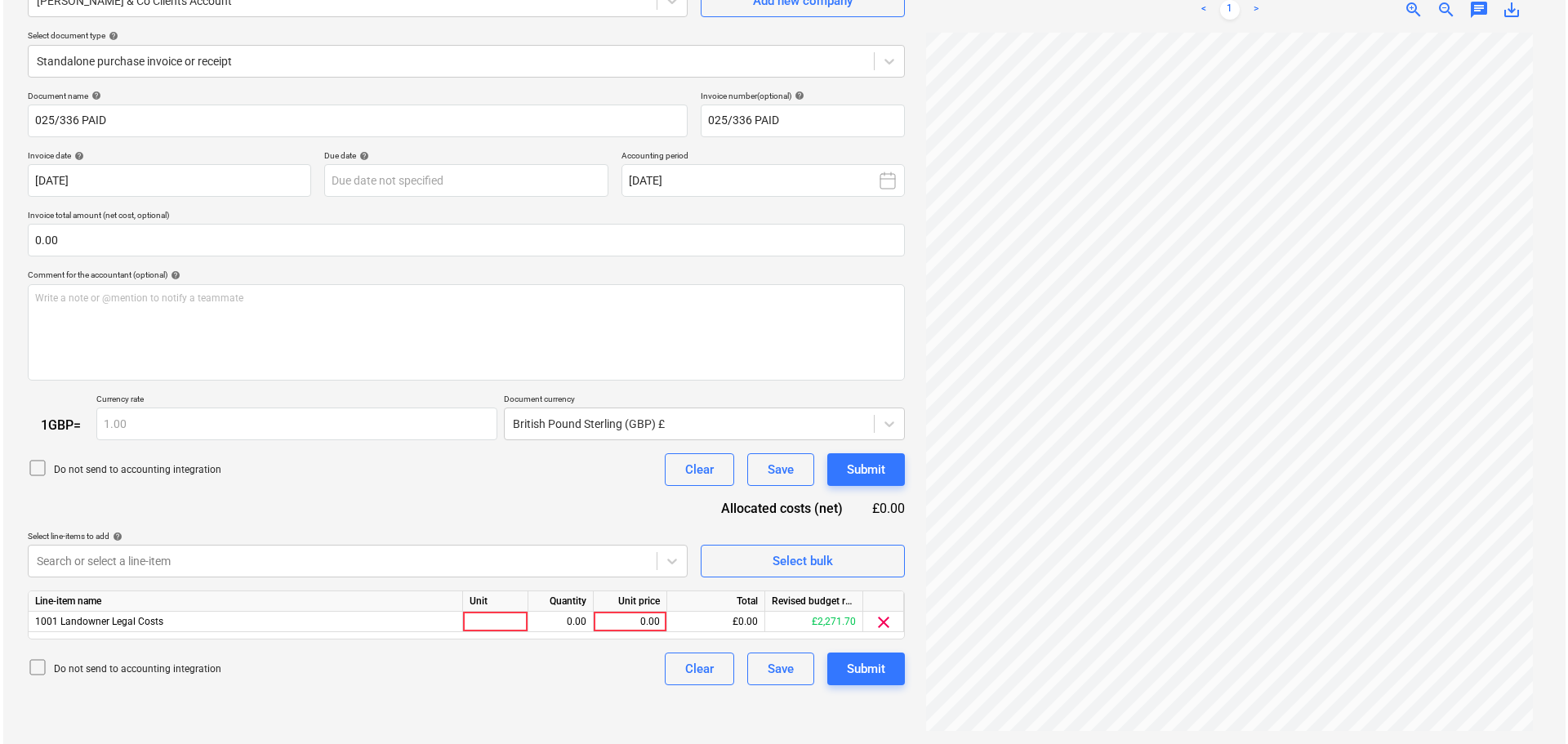
scroll to position [163, 0]
click at [640, 616] on div "0.00" at bounding box center [627, 621] width 59 height 20
type input "1506"
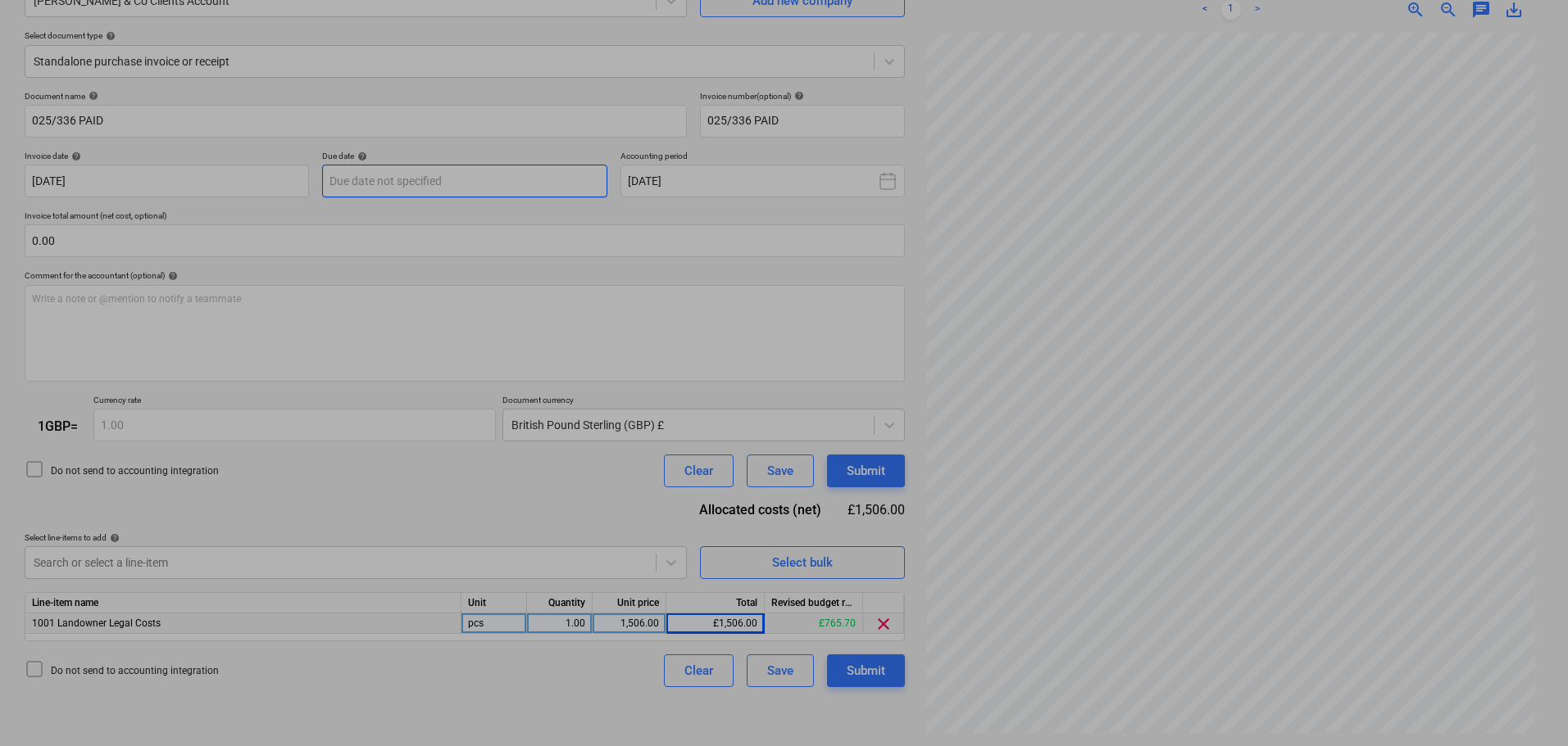
click at [506, 180] on body "Sales Projects Contacts Company Consolidated Invoices Inbox 3 format_size keybo…" at bounding box center [784, 210] width 1568 height 746
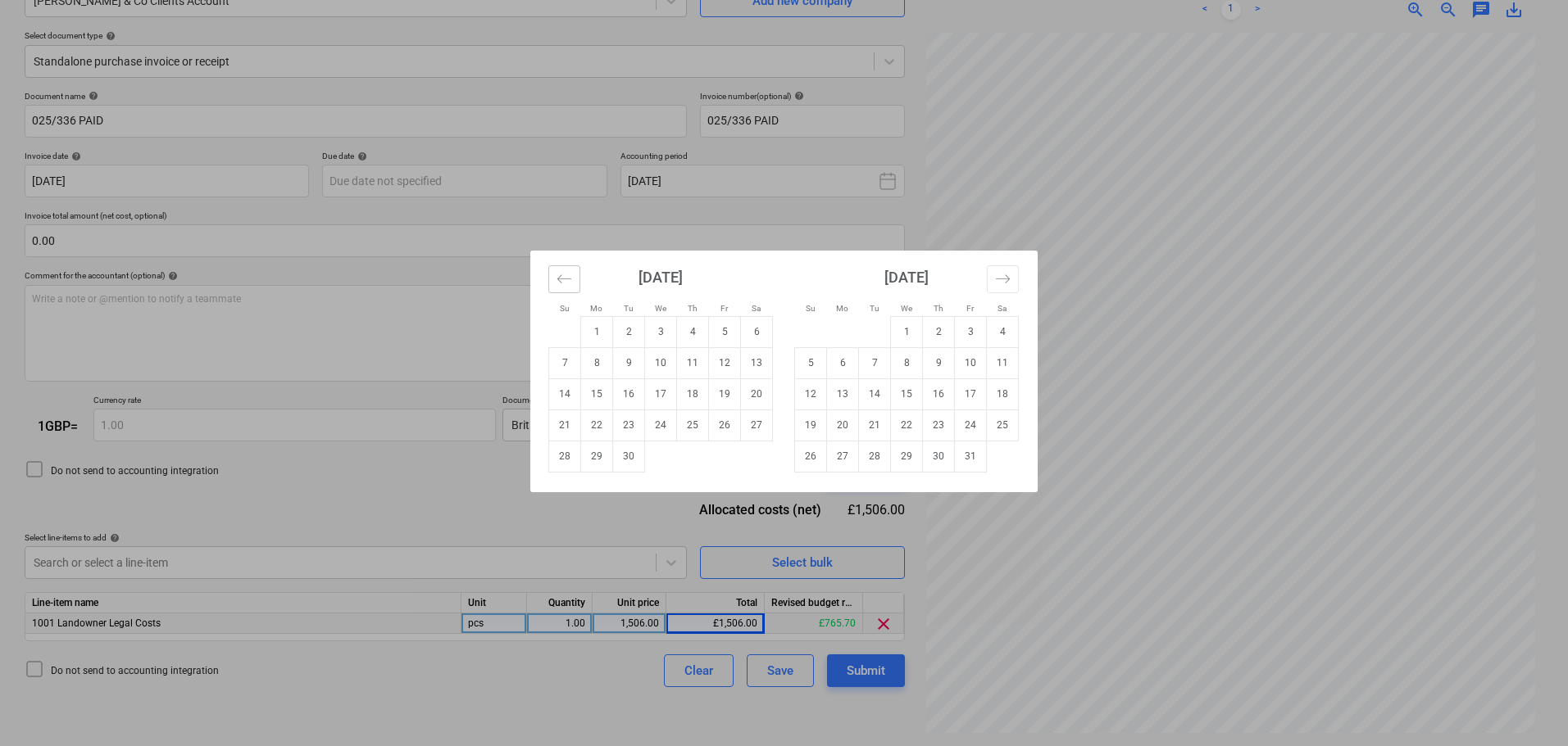
click at [563, 284] on icon "Move backward to switch to the previous month." at bounding box center [565, 279] width 15 height 15
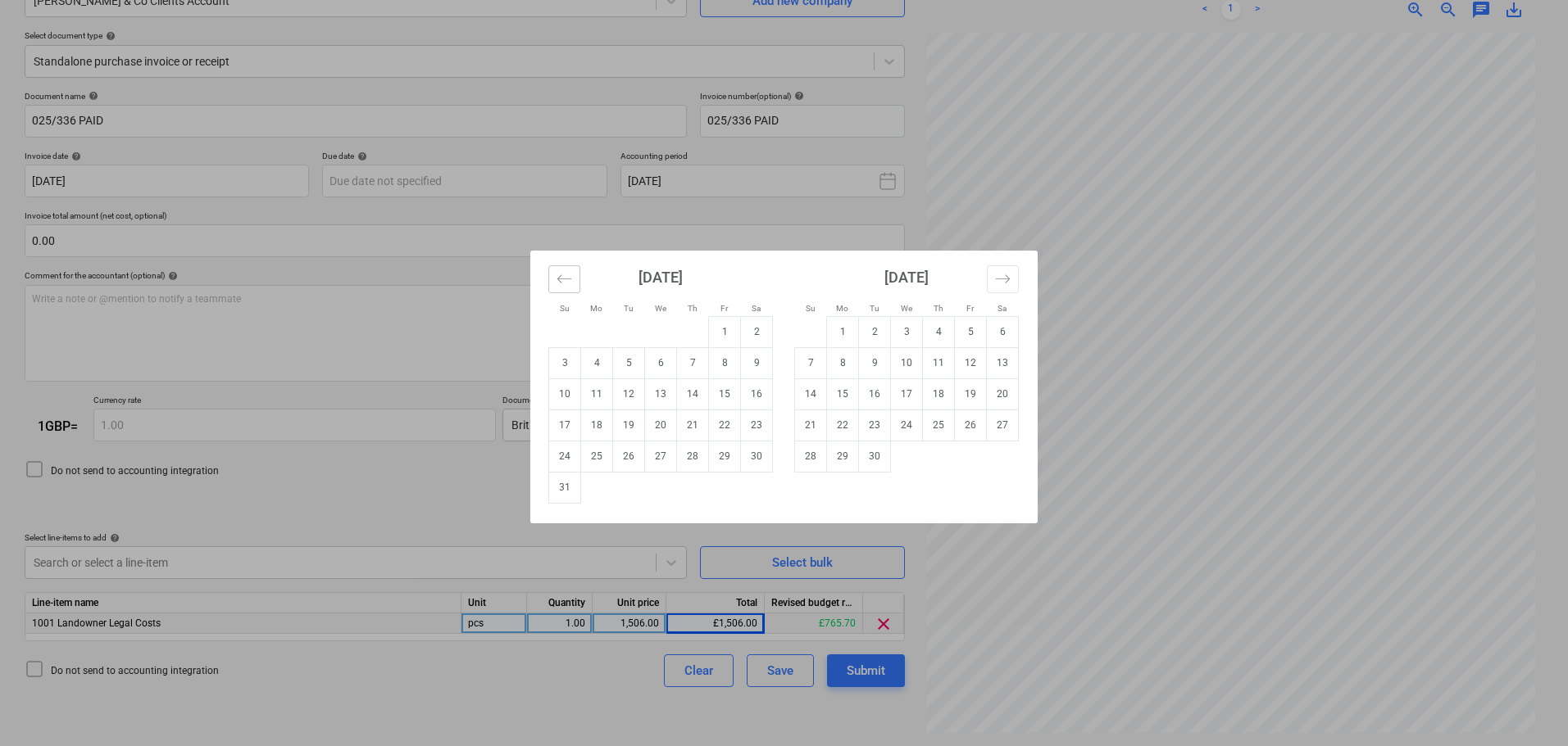
click at [561, 281] on icon "Move backward to switch to the previous month." at bounding box center [565, 279] width 15 height 15
click at [693, 462] on td "31" at bounding box center [693, 456] width 32 height 31
type input "[DATE]"
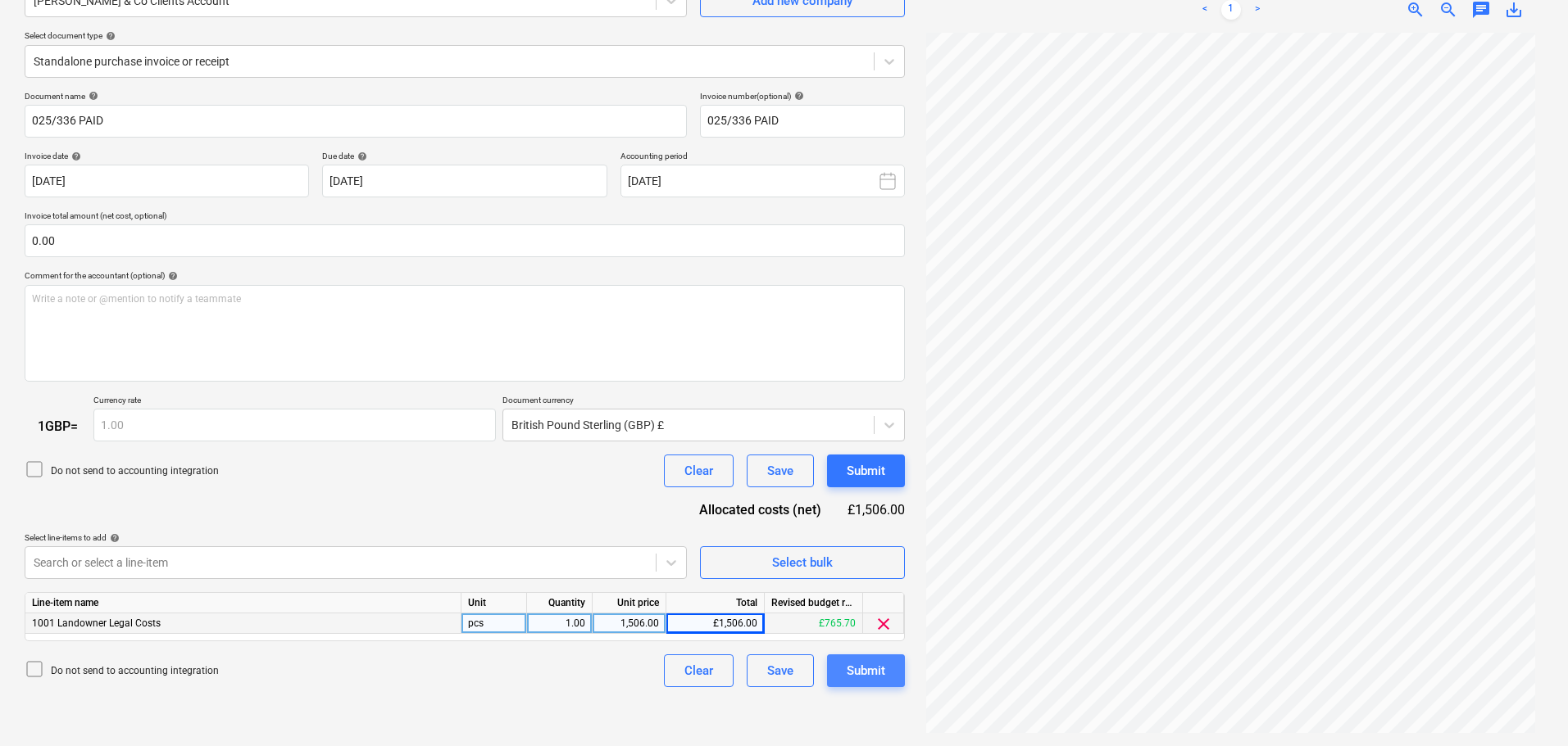
click at [874, 669] on div "Submit" at bounding box center [866, 671] width 38 height 21
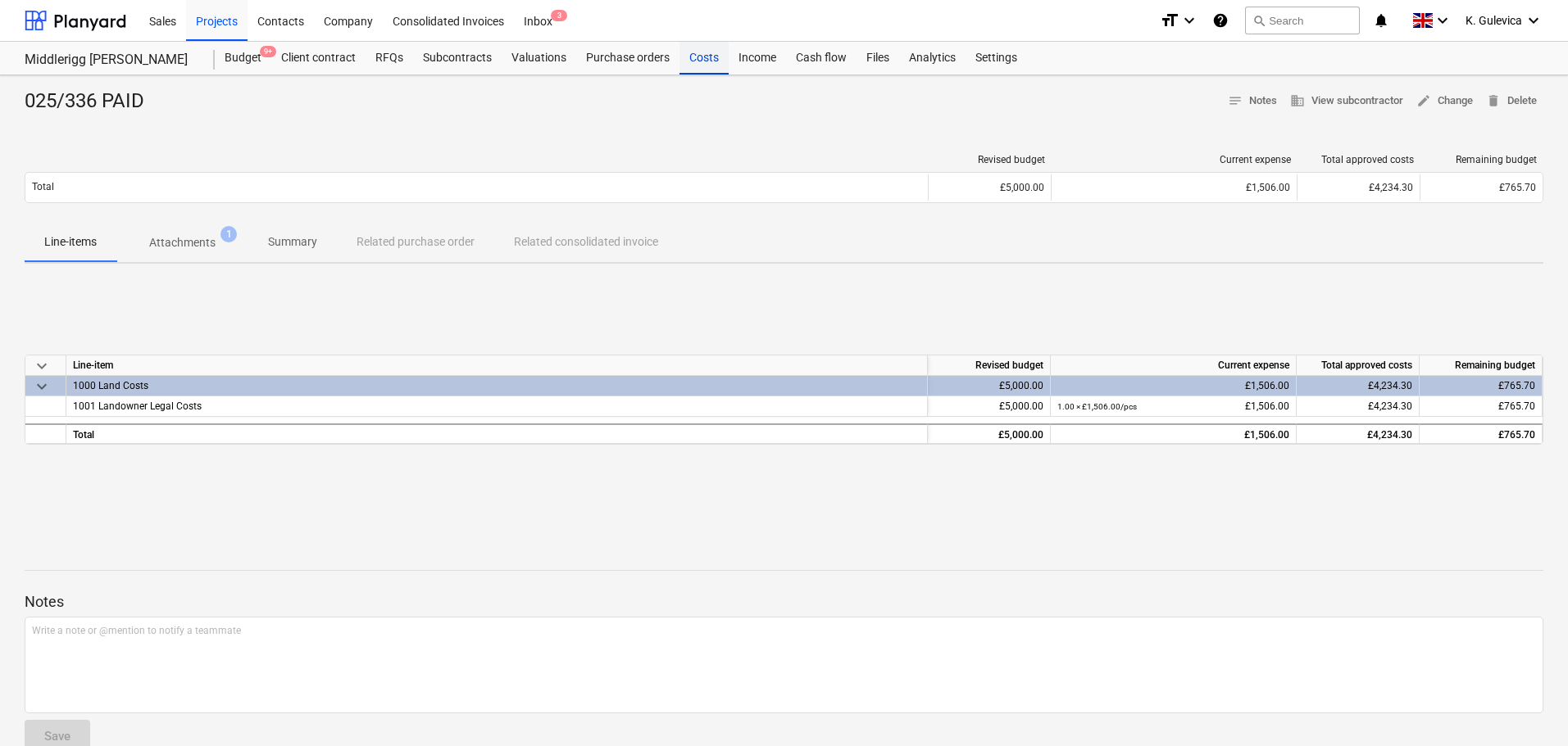
drag, startPoint x: 701, startPoint y: 56, endPoint x: 706, endPoint y: 70, distance: 14.9
click at [701, 56] on div "Costs" at bounding box center [703, 58] width 49 height 33
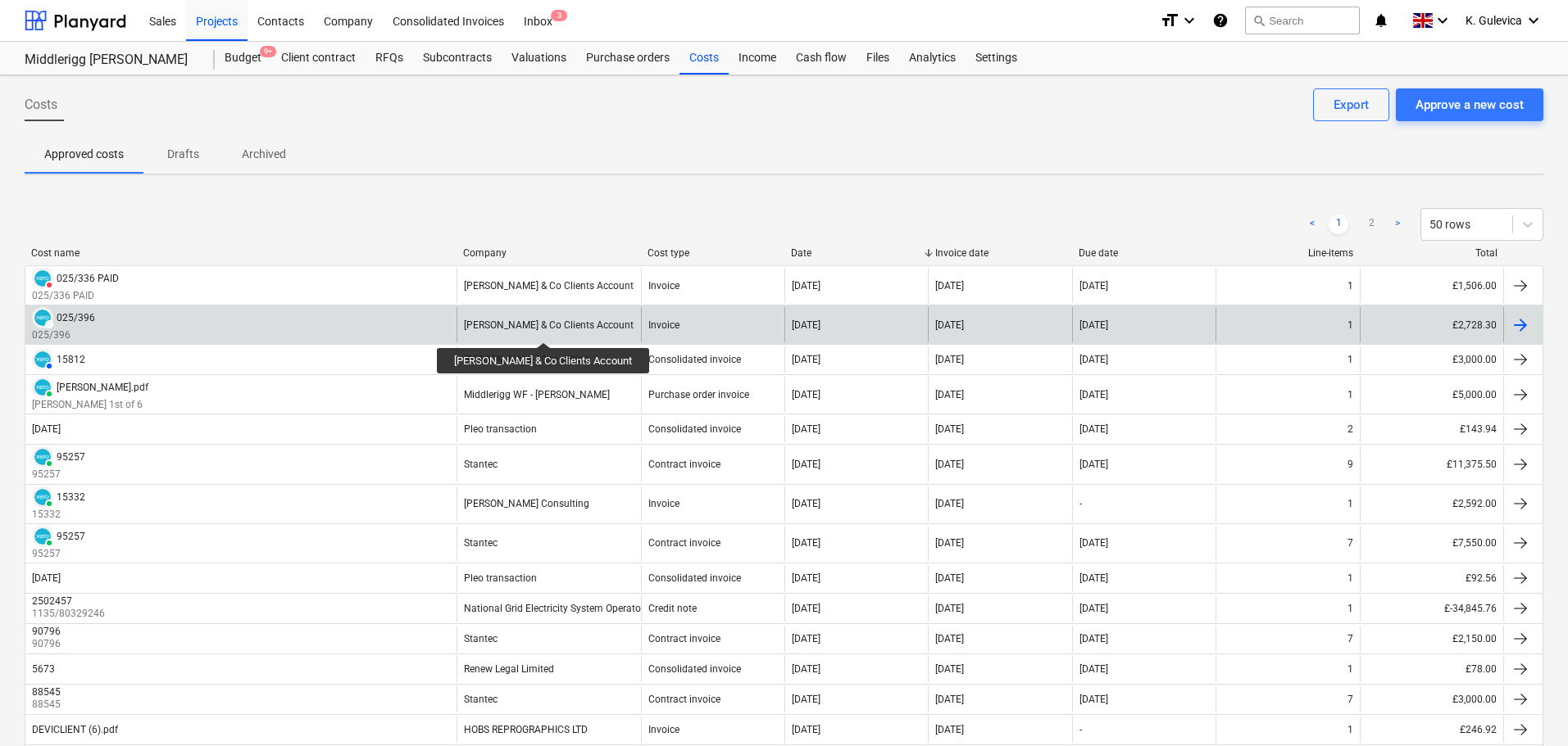
click at [546, 324] on div "[PERSON_NAME] & Co Clients Account" at bounding box center [548, 325] width 169 height 12
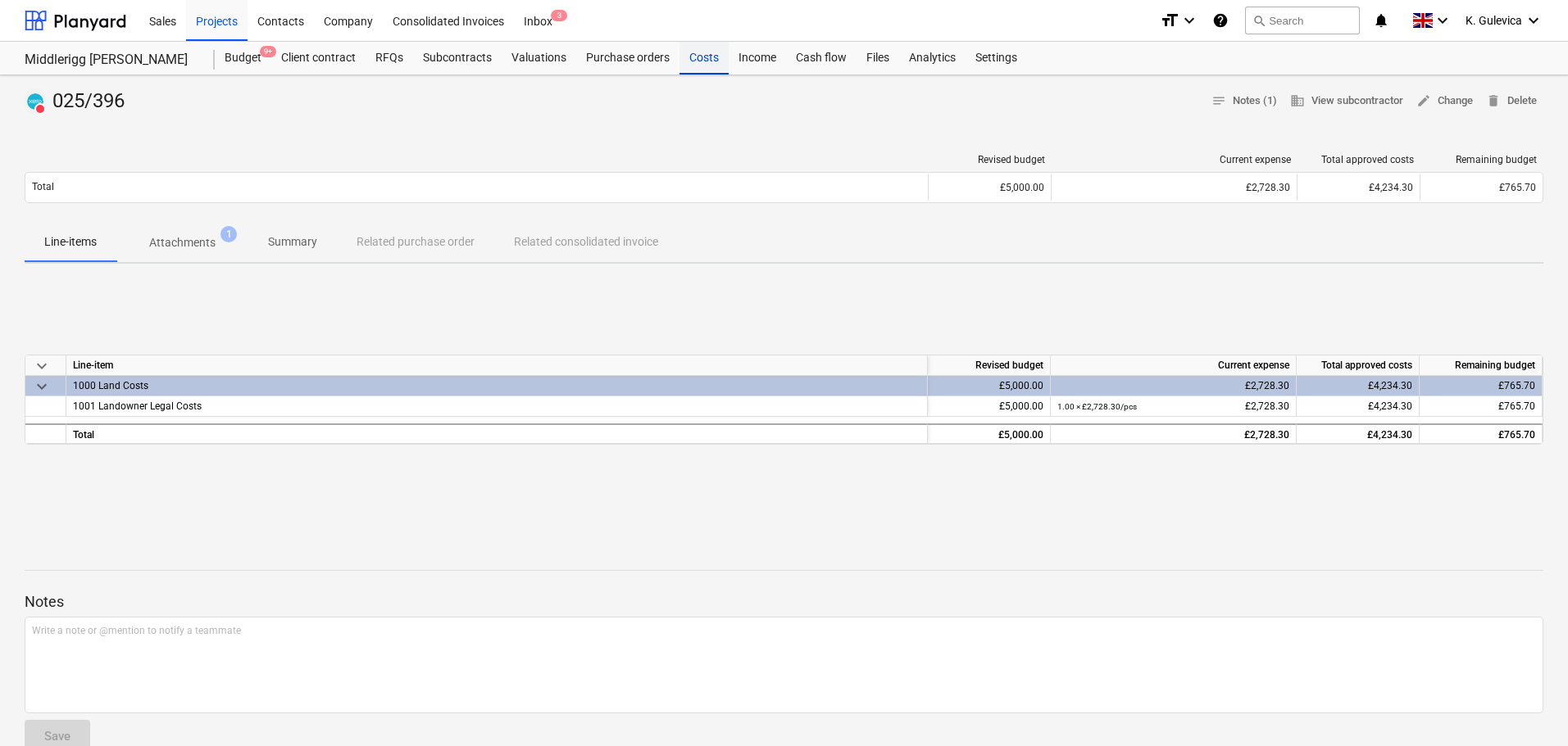
click at [705, 52] on div "Costs" at bounding box center [703, 58] width 49 height 33
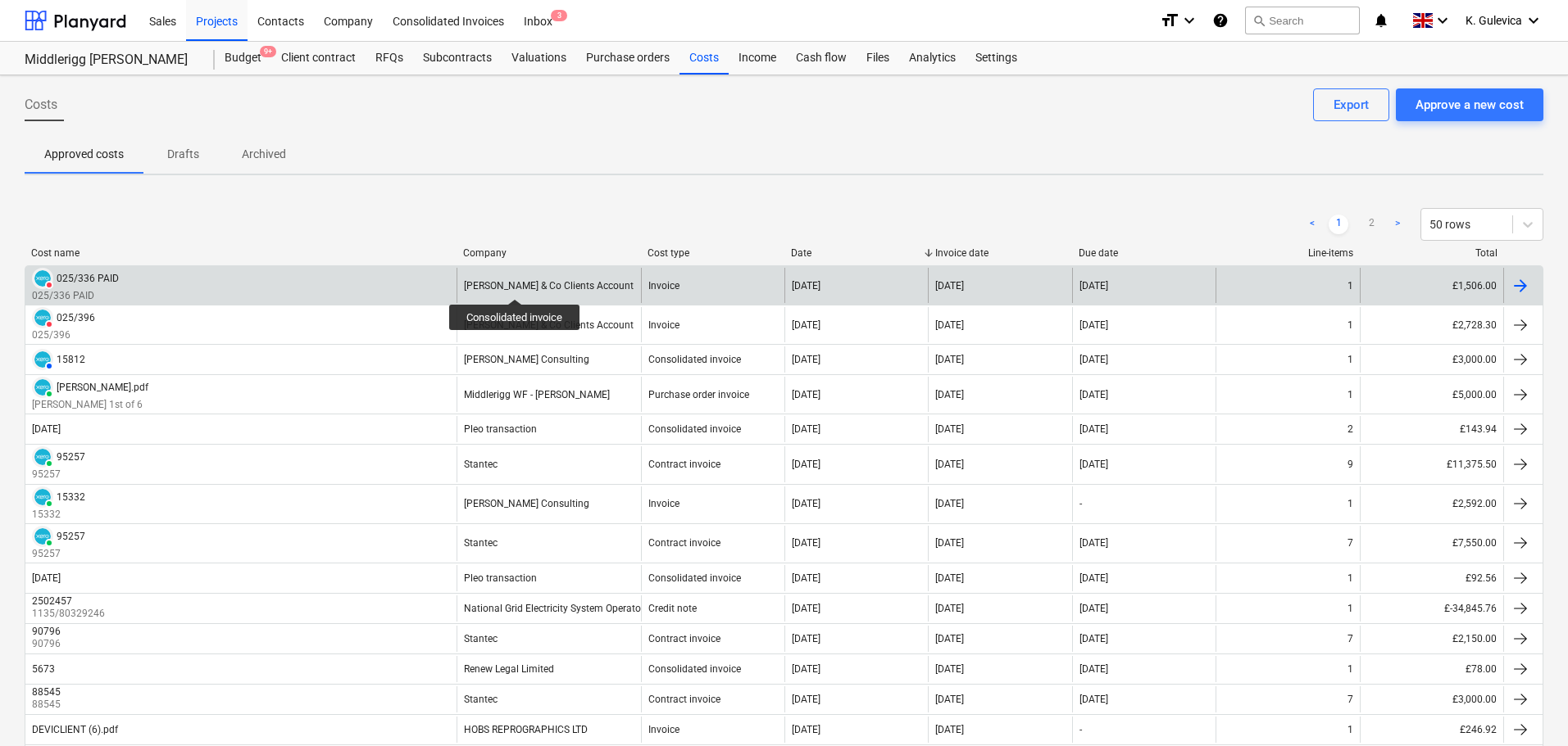
click at [516, 285] on div "[PERSON_NAME] & Co Clients Account" at bounding box center [548, 286] width 169 height 12
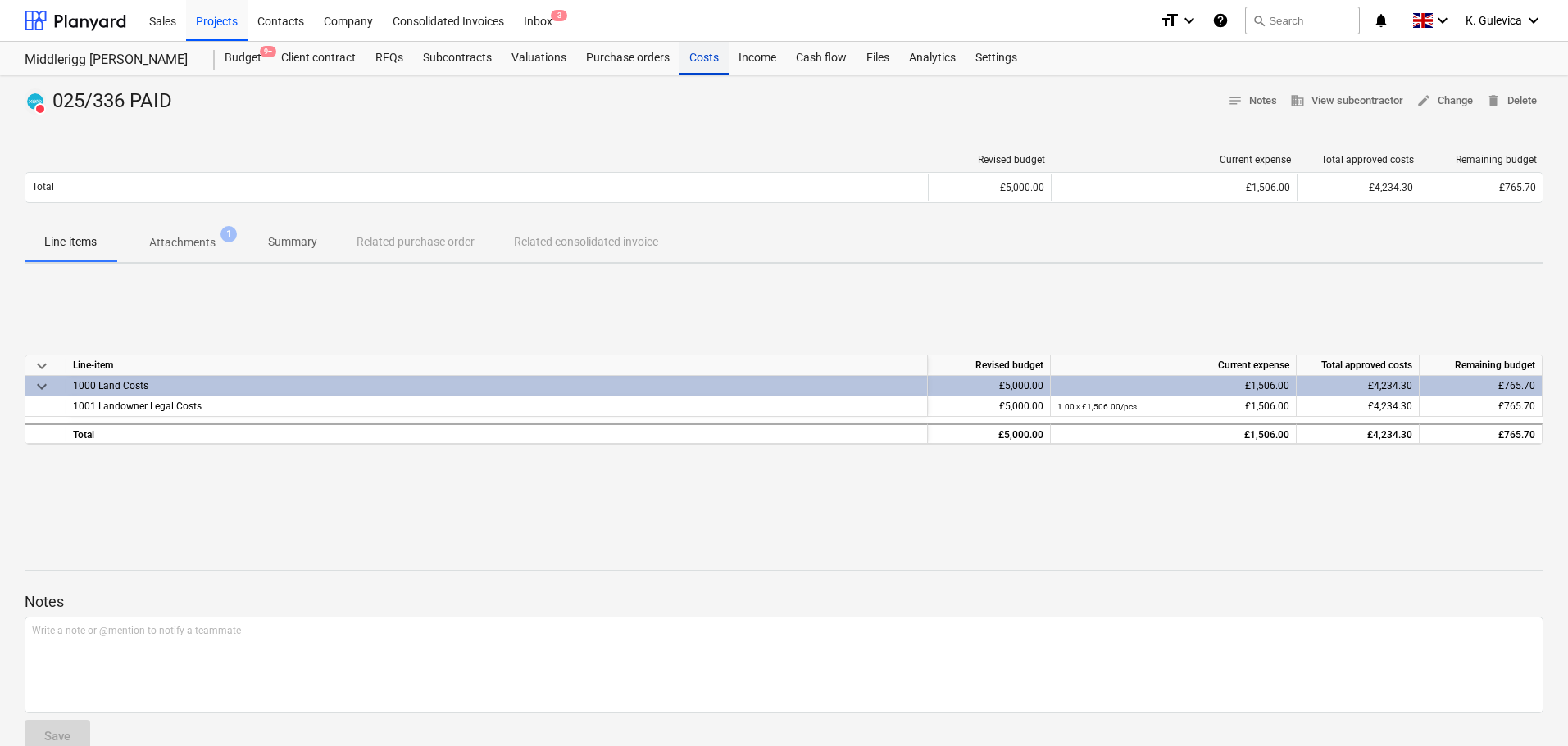
click at [690, 61] on div "Costs" at bounding box center [703, 58] width 49 height 33
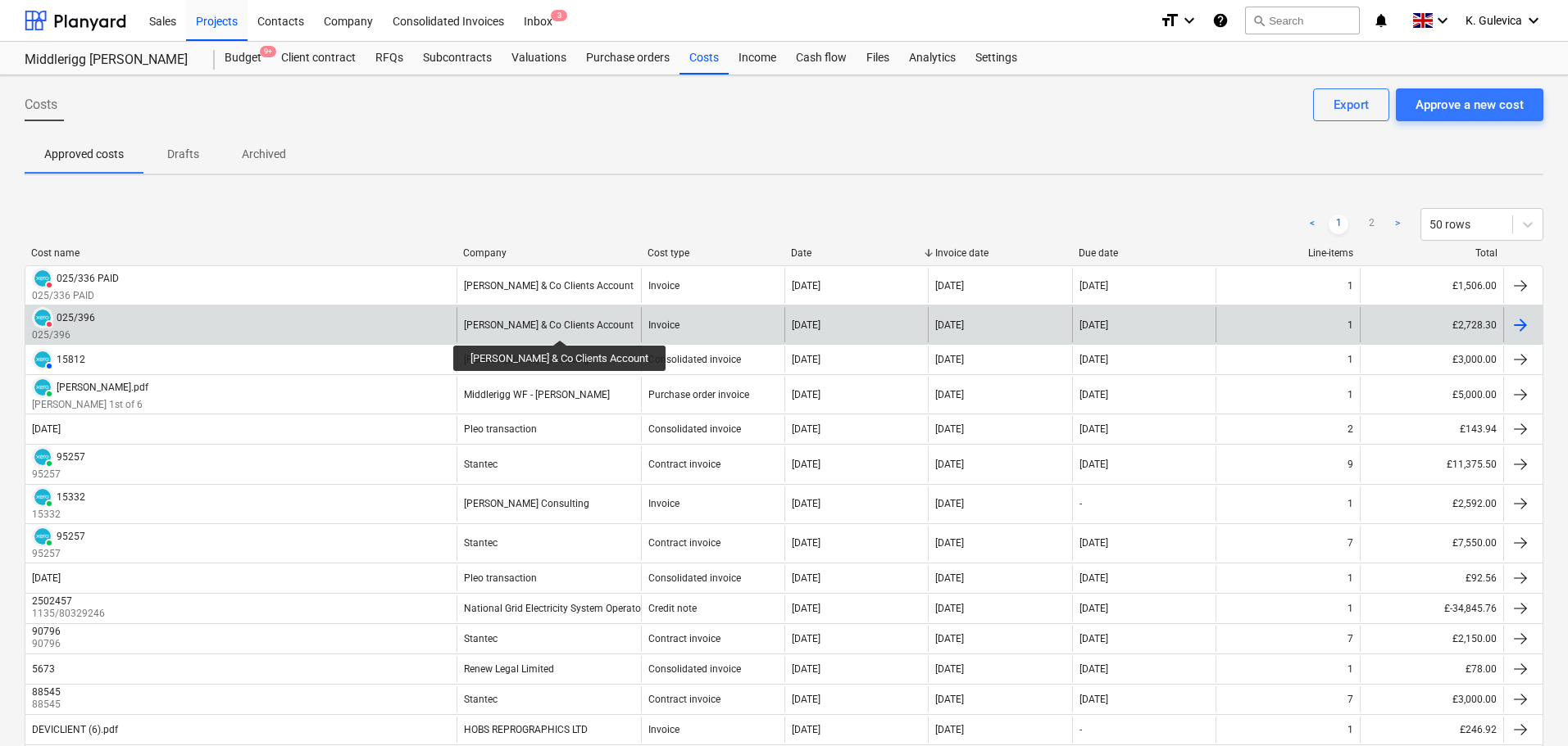
click at [559, 325] on div "[PERSON_NAME] & Co Clients Account" at bounding box center [548, 325] width 169 height 12
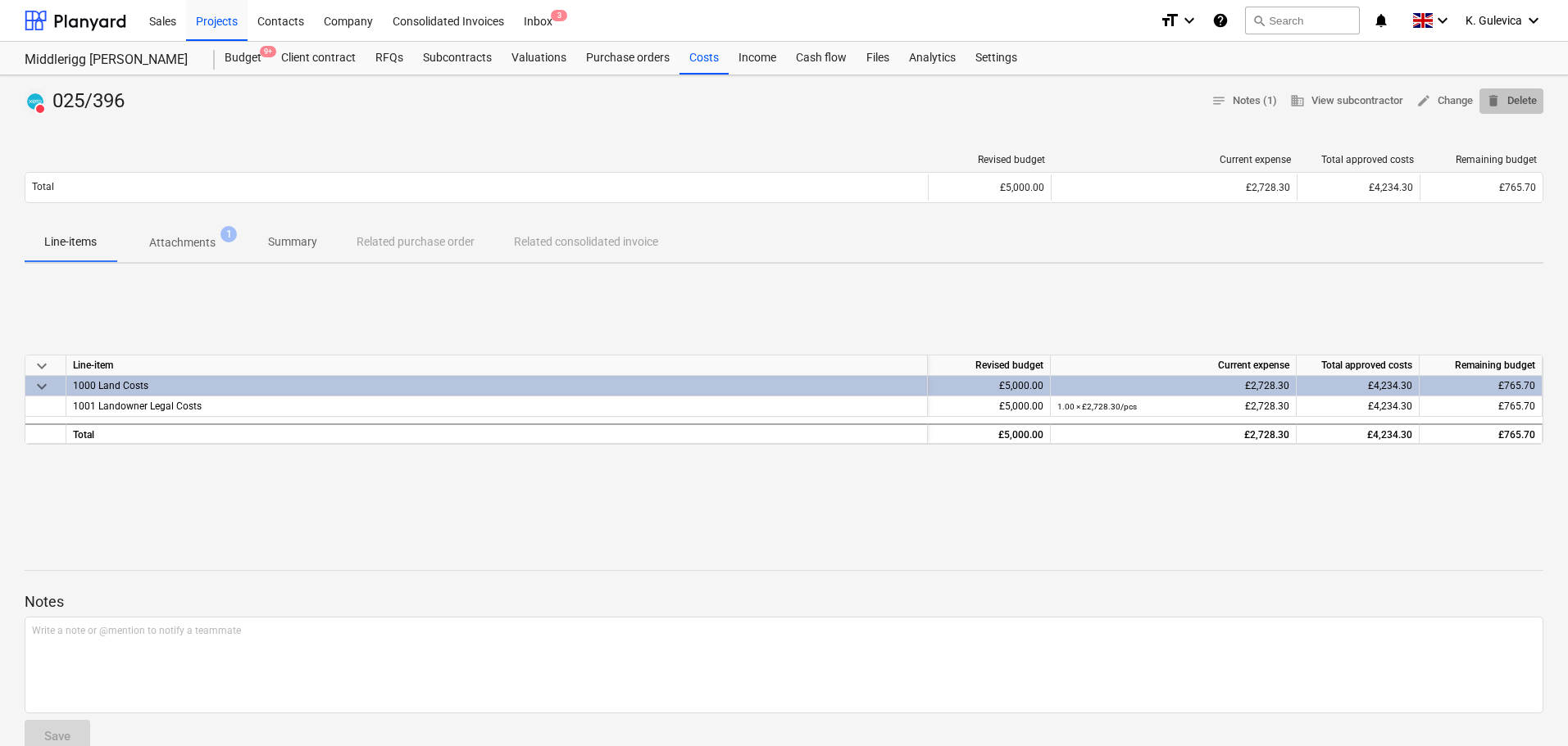
click at [1528, 94] on span "delete Delete" at bounding box center [1511, 101] width 51 height 19
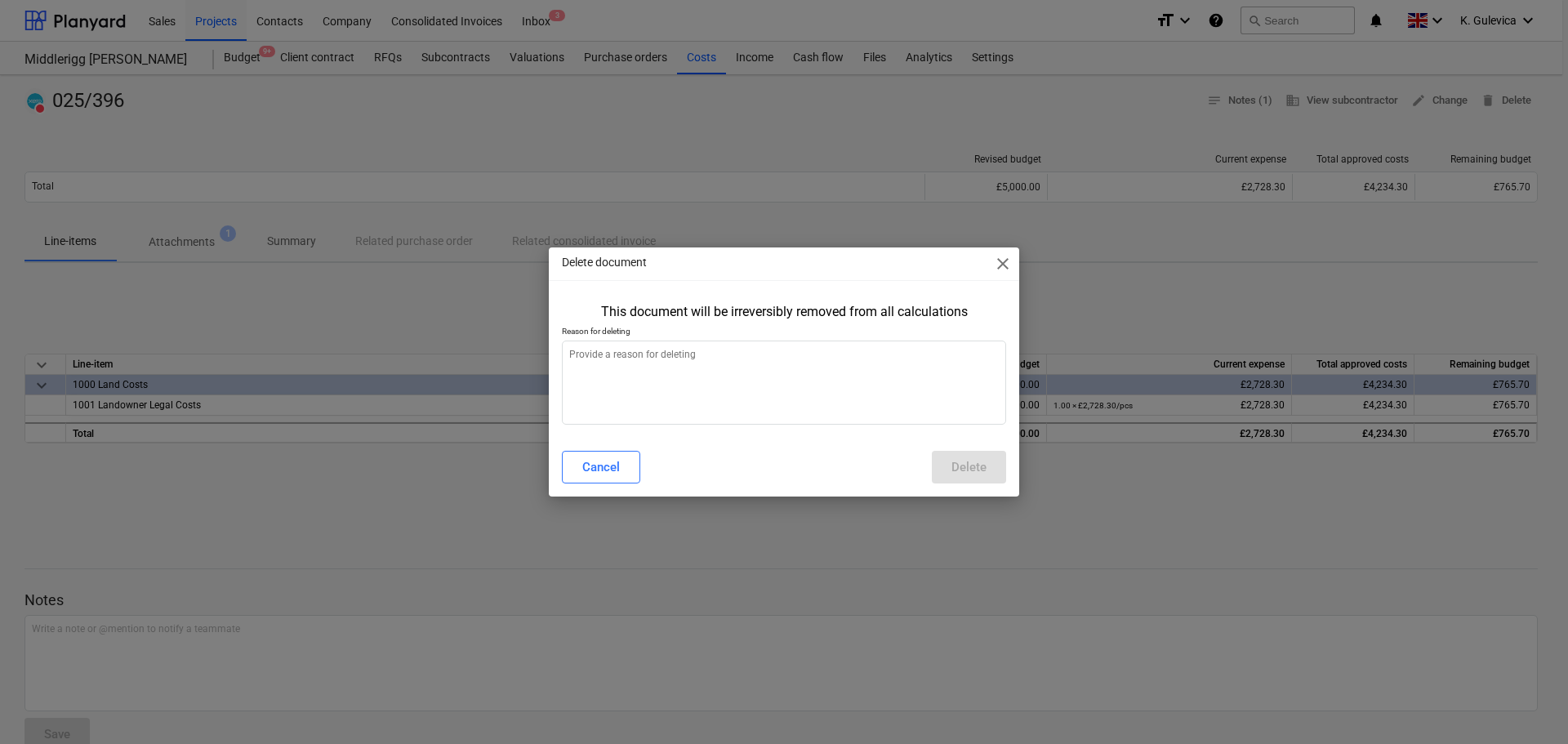
type textarea "x"
click at [819, 390] on textarea at bounding box center [784, 383] width 445 height 84
type textarea "W"
type textarea "x"
type textarea "Wr"
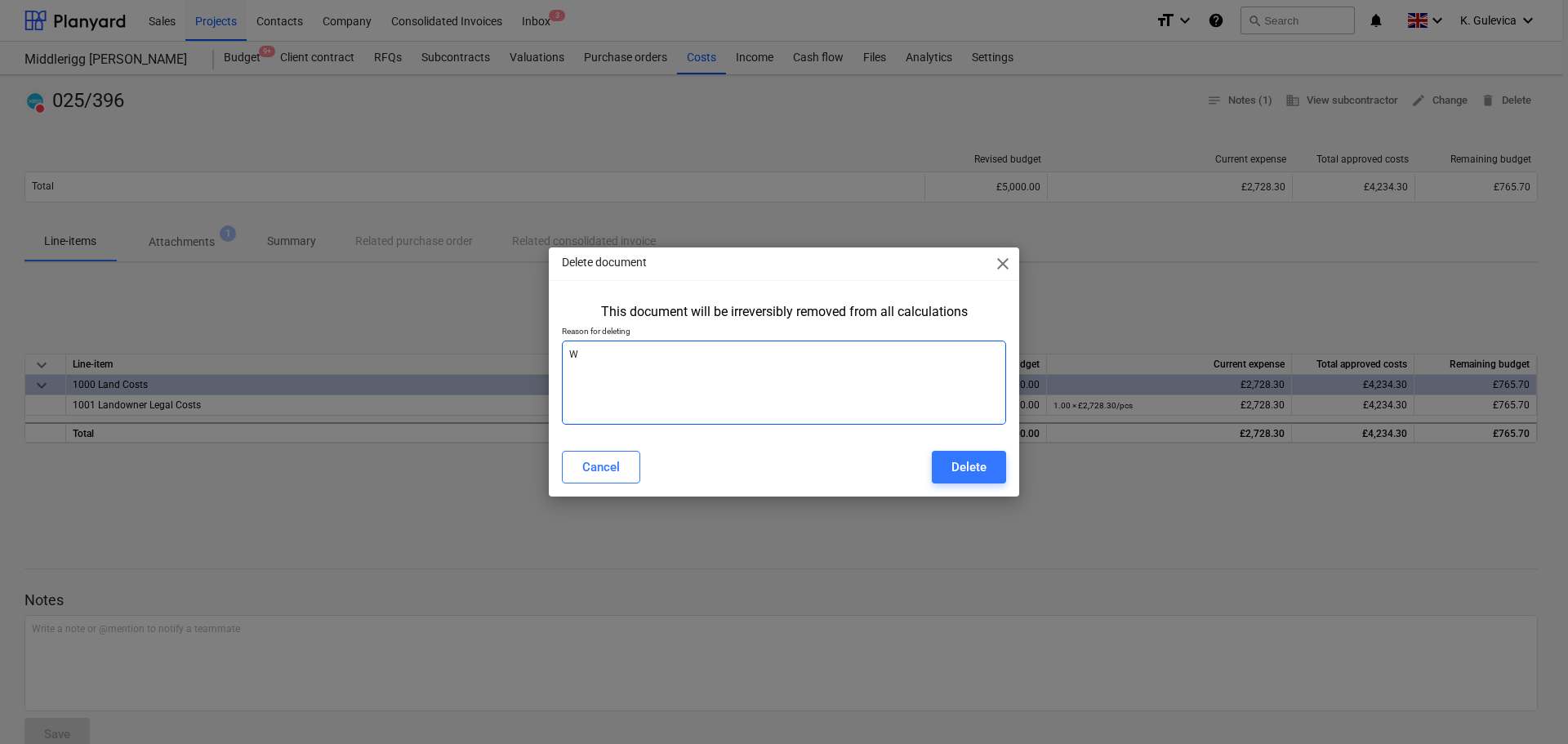
type textarea "x"
type textarea "Wro"
type textarea "x"
type textarea "Wron"
type textarea "x"
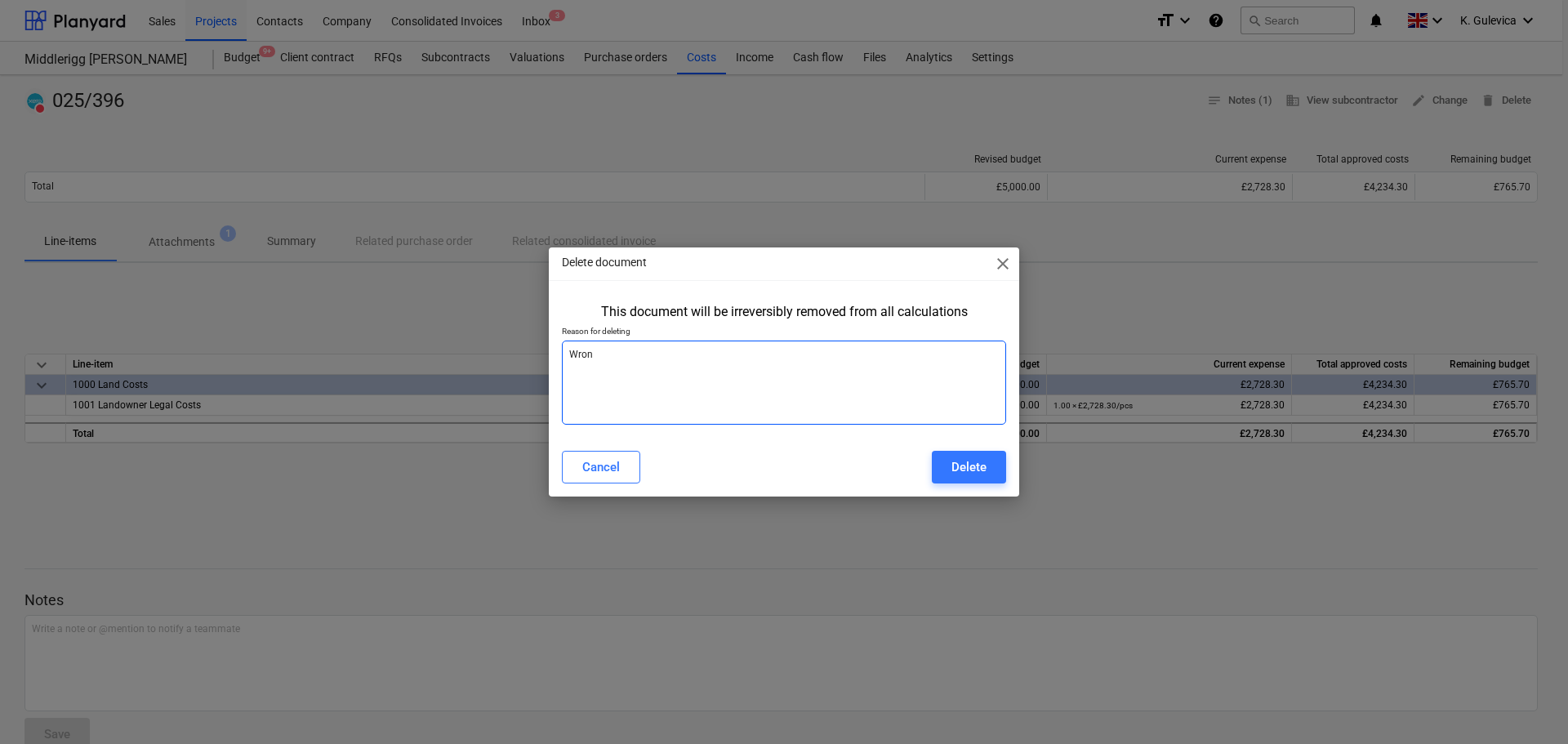
type textarea "Wrong"
type textarea "x"
type textarea "Wrong"
click at [979, 474] on div "Delete" at bounding box center [969, 467] width 35 height 21
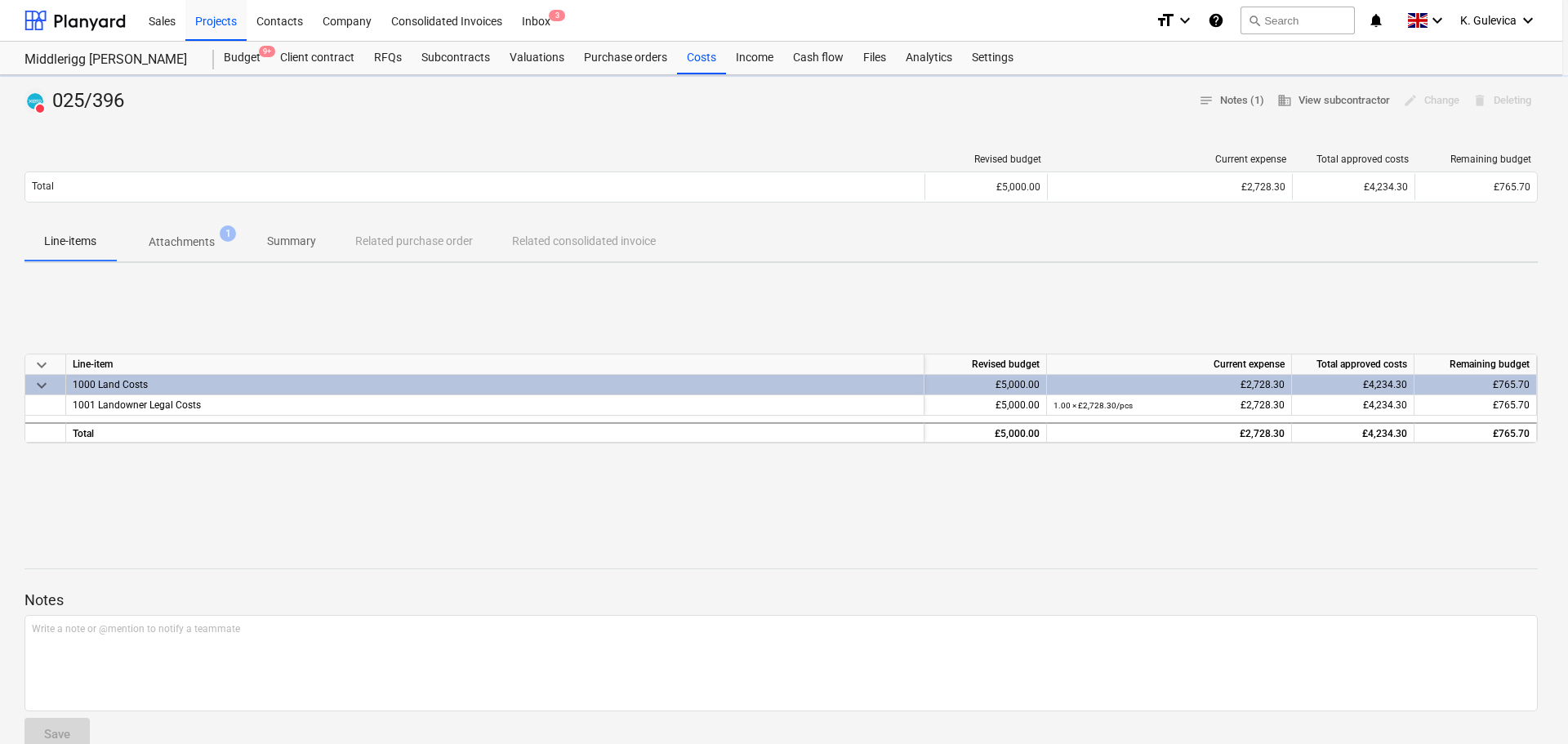
type textarea "x"
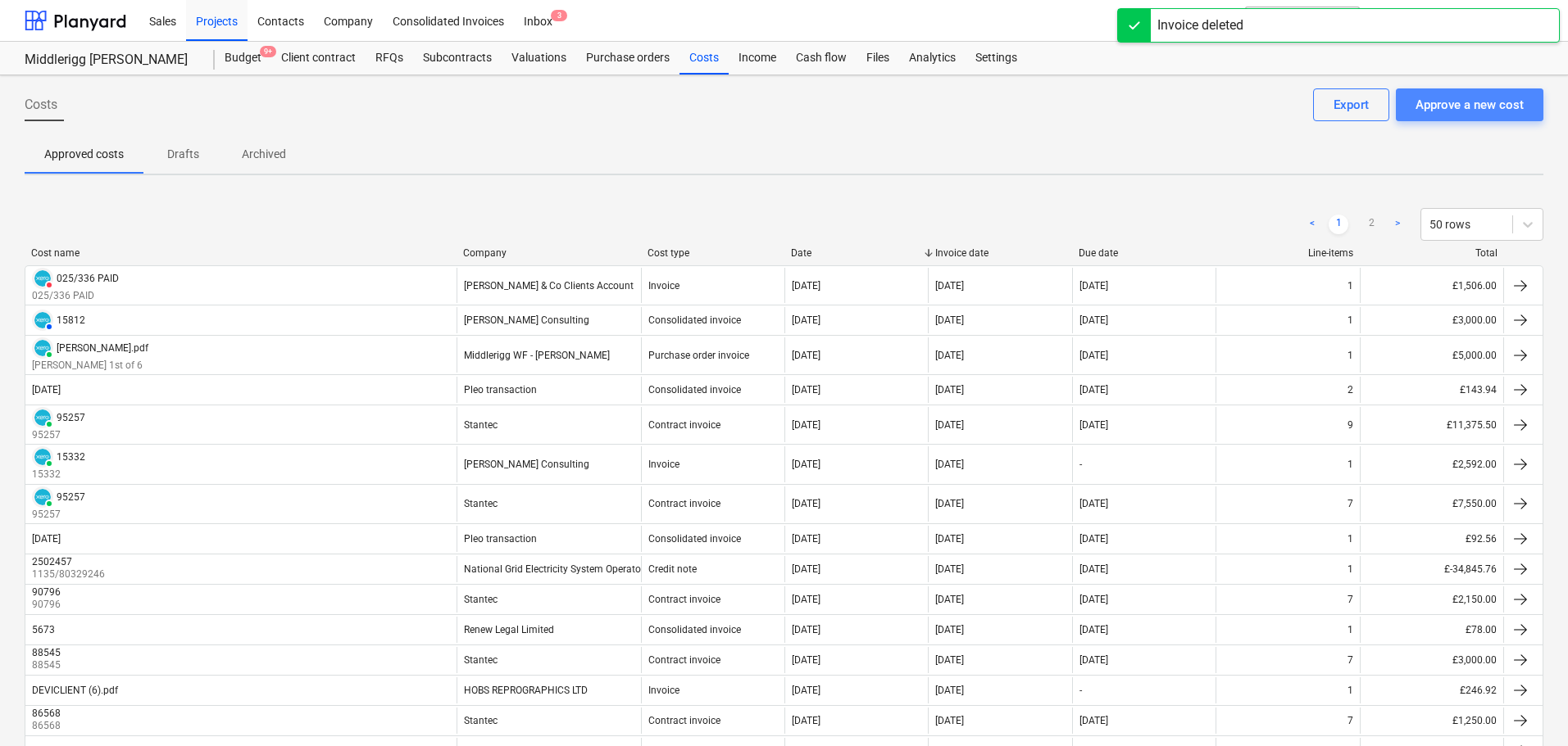
click at [1468, 105] on div "Approve a new cost" at bounding box center [1470, 105] width 108 height 21
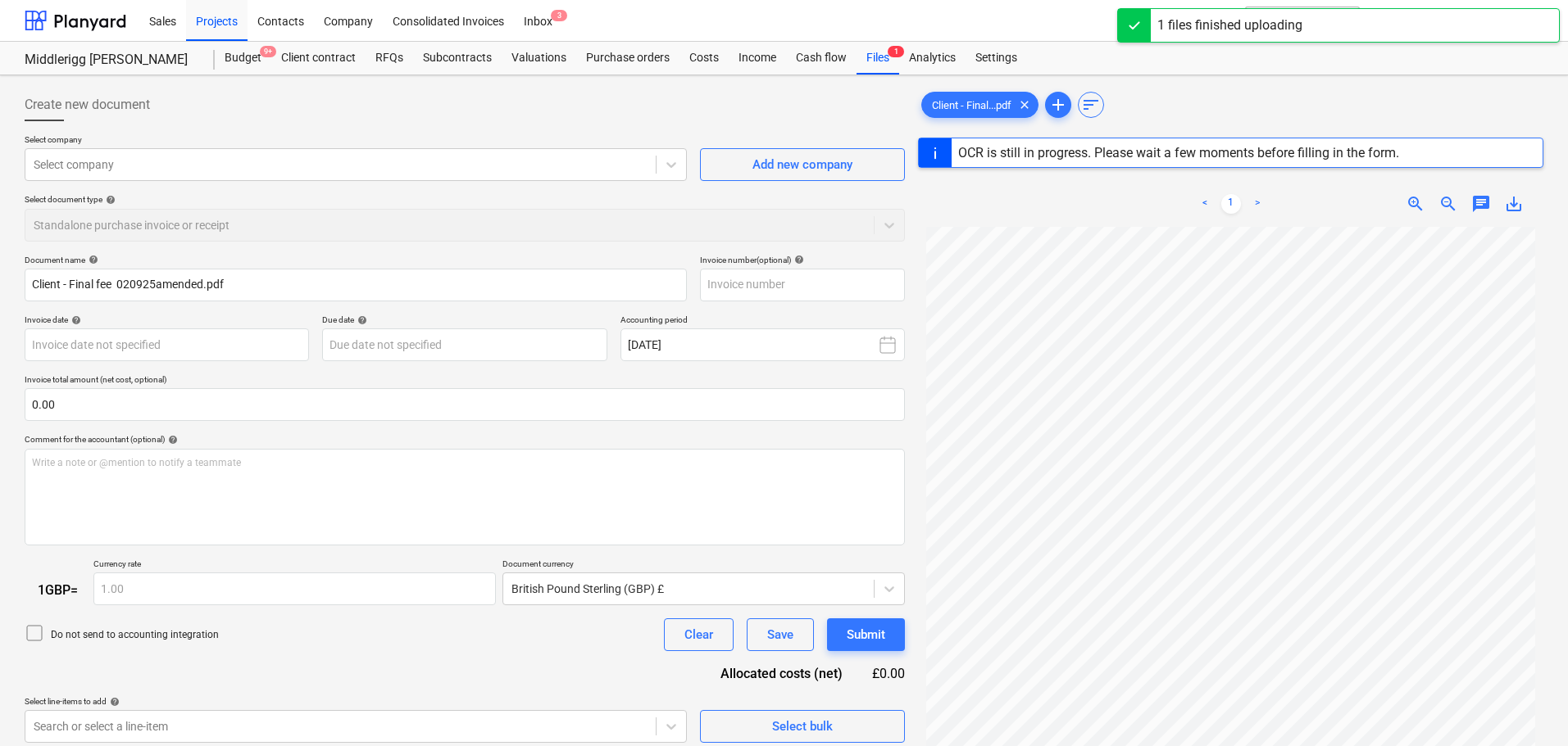
type input "20173554"
type input "[DATE]"
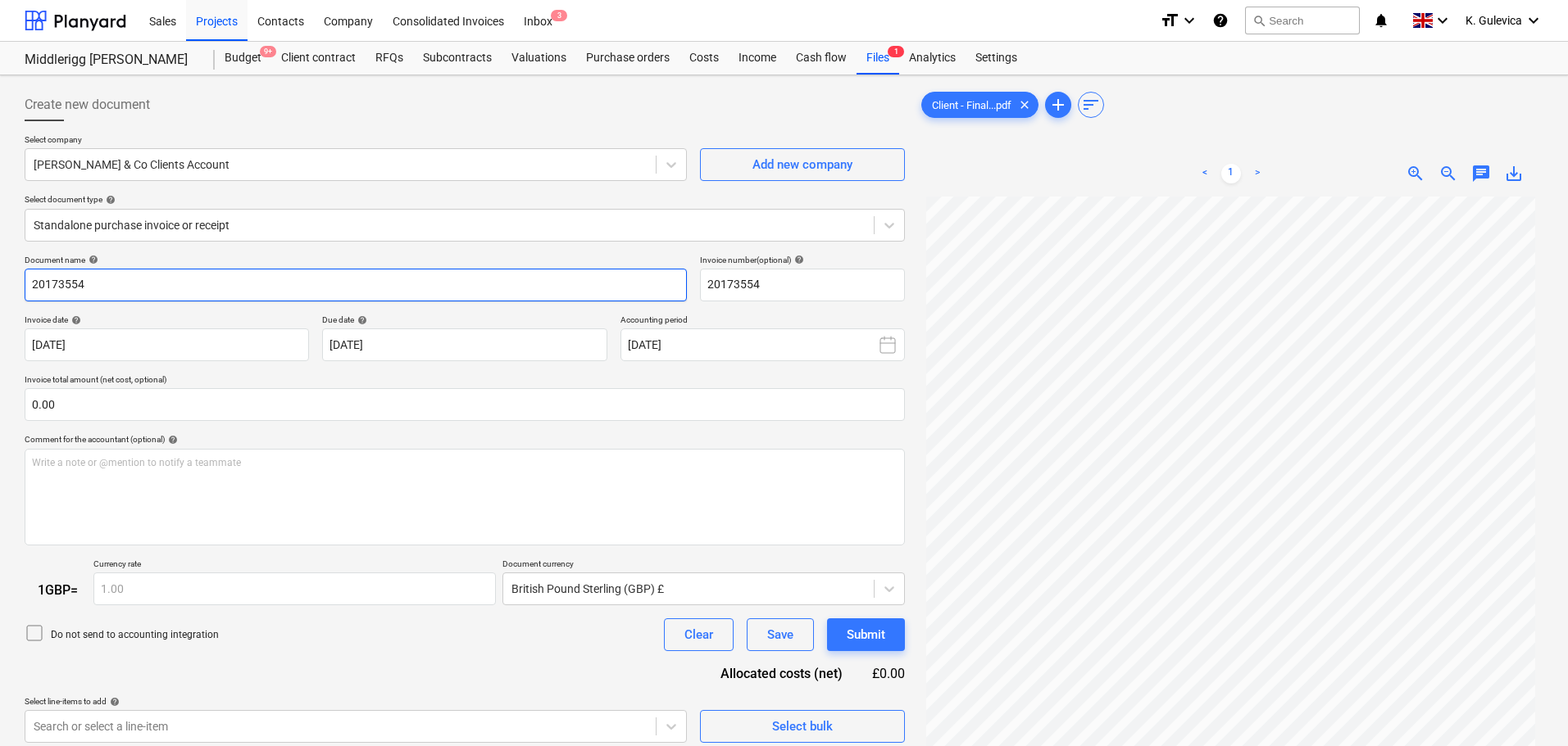
drag, startPoint x: 115, startPoint y: 289, endPoint x: -5, endPoint y: 286, distance: 120.0
click at [0, 286] on html "Sales Projects Contacts Company Consolidated Invoices Inbox 3 format_size keybo…" at bounding box center [784, 373] width 1568 height 746
paste input "025/396"
type input "025/396"
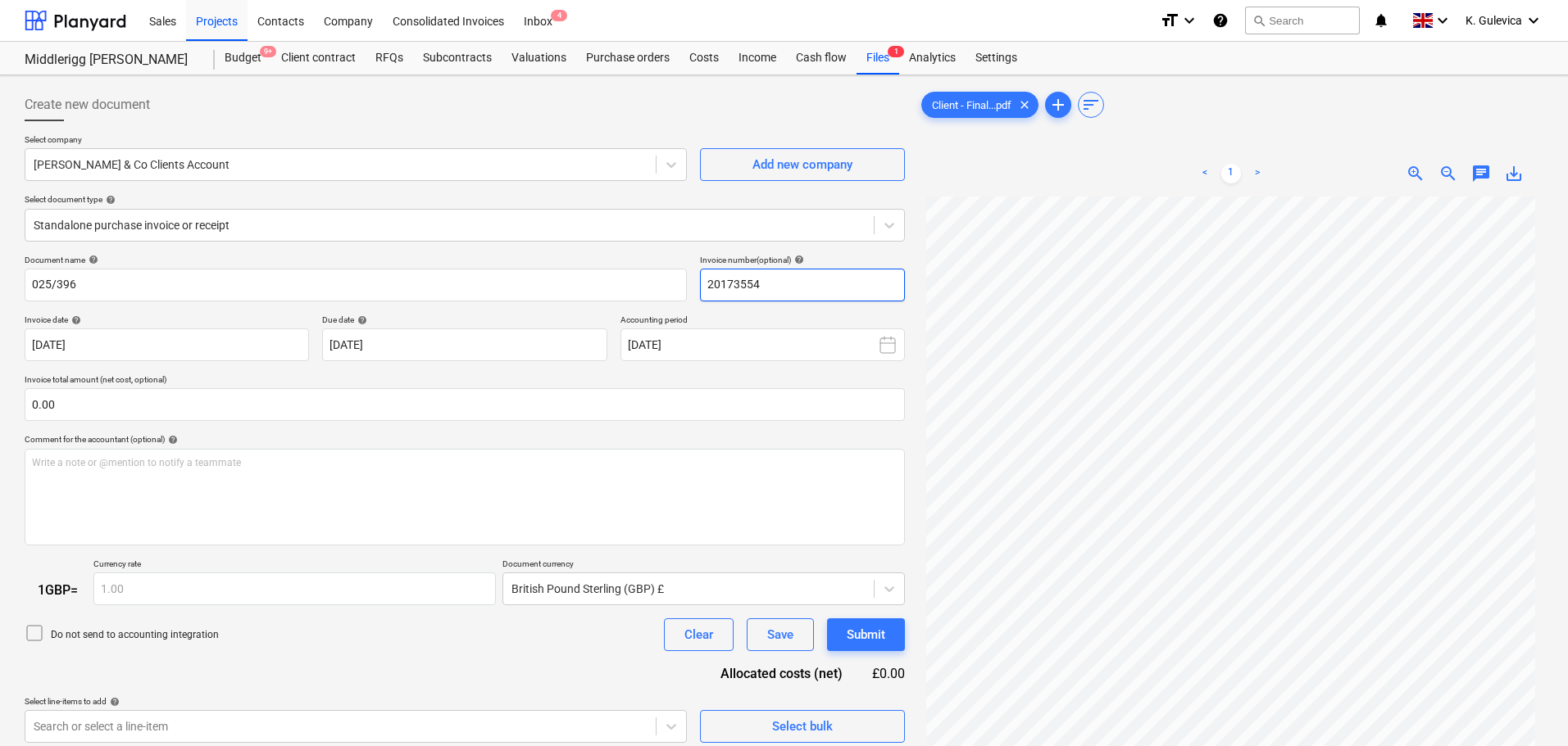
drag, startPoint x: 773, startPoint y: 281, endPoint x: 695, endPoint y: 276, distance: 78.2
click at [675, 277] on div "Document name help 025/396 Invoice number (optional) help 20173554" at bounding box center [465, 278] width 880 height 47
paste input "025/396"
type input "025/396"
click at [474, 339] on body "Sales Projects Contacts Company Consolidated Invoices Inbox 4 format_size keybo…" at bounding box center [784, 373] width 1568 height 746
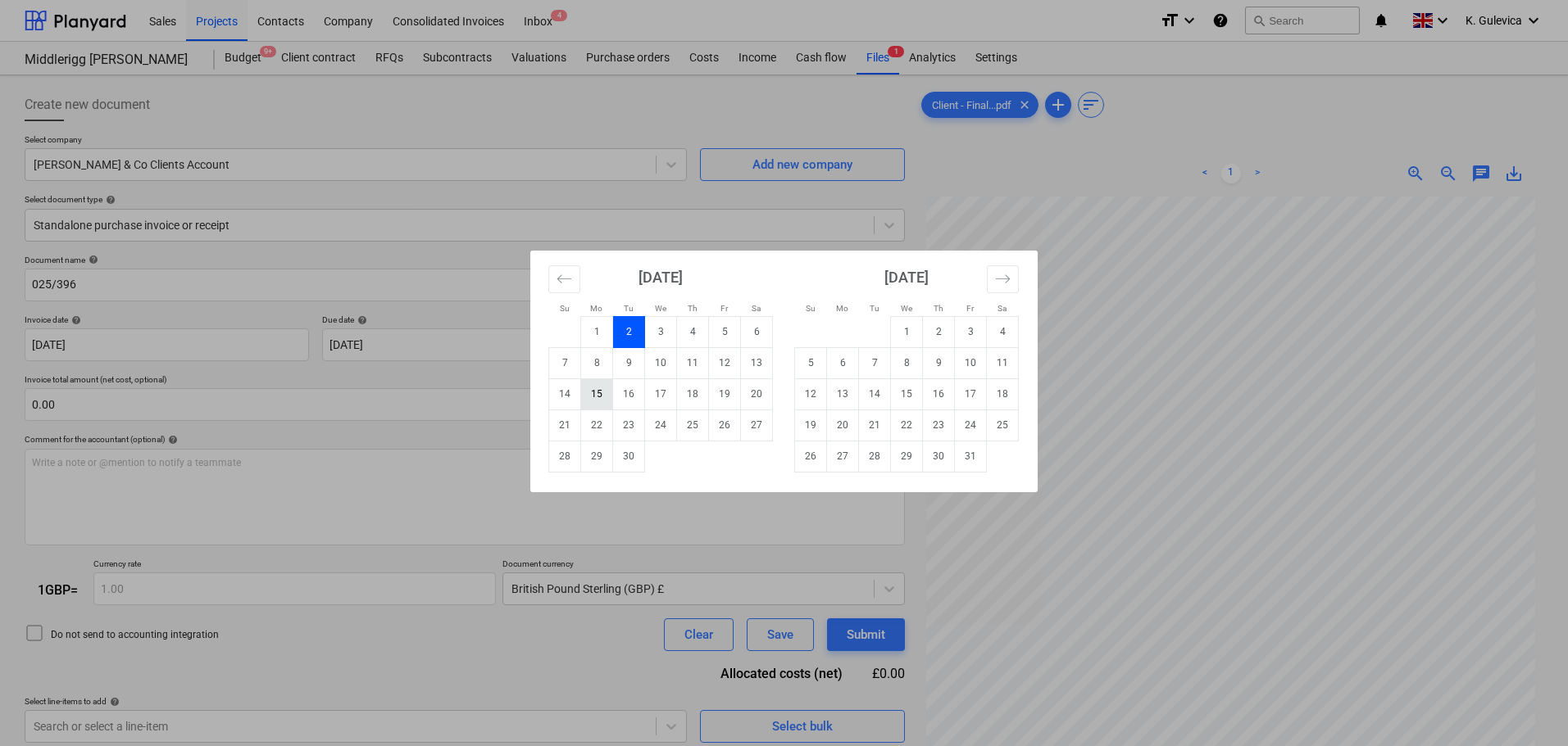
click at [594, 396] on td "15" at bounding box center [596, 394] width 32 height 31
type input "[DATE]"
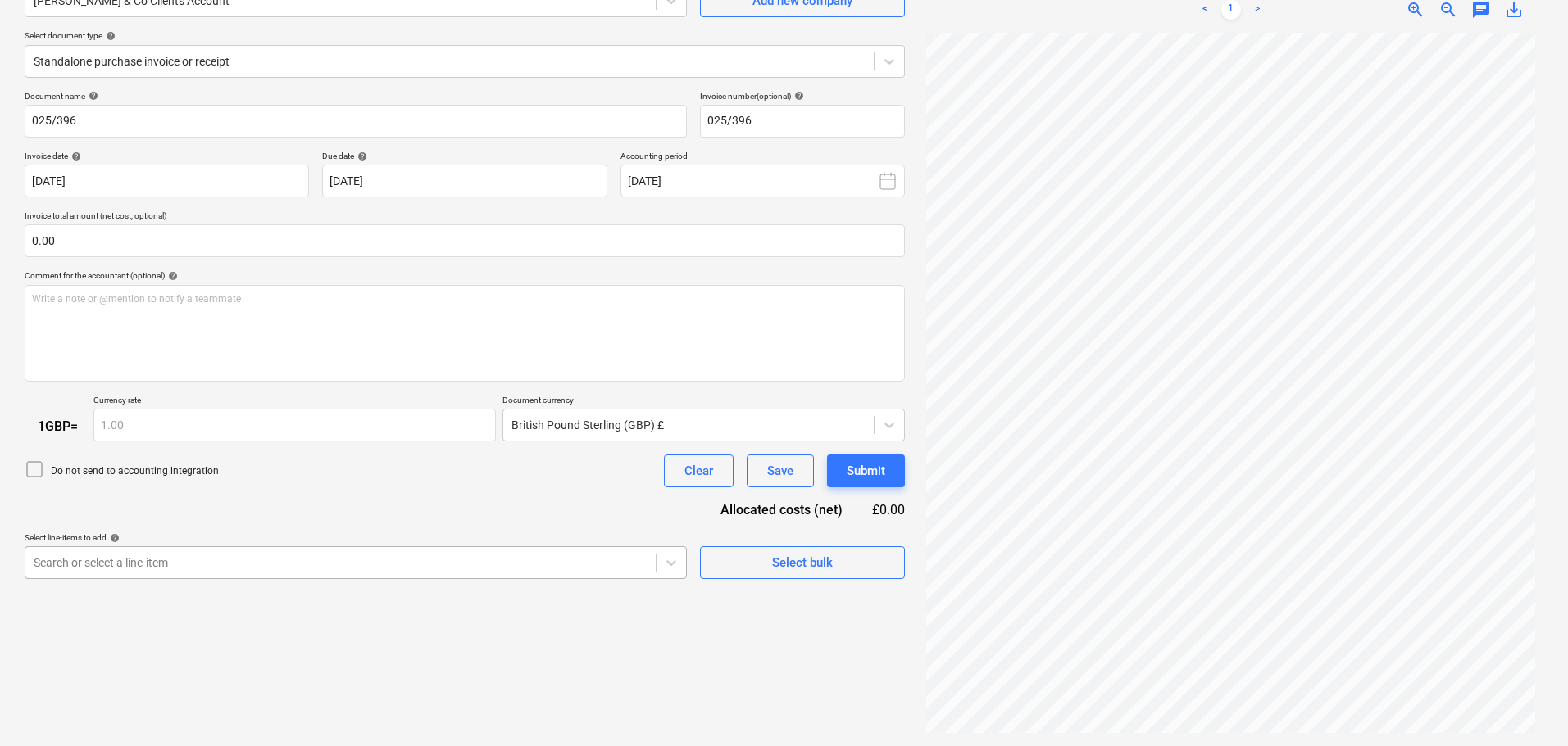
click at [480, 557] on body "Sales Projects Contacts Company Consolidated Invoices Inbox 4 format_size keybo…" at bounding box center [784, 210] width 1568 height 746
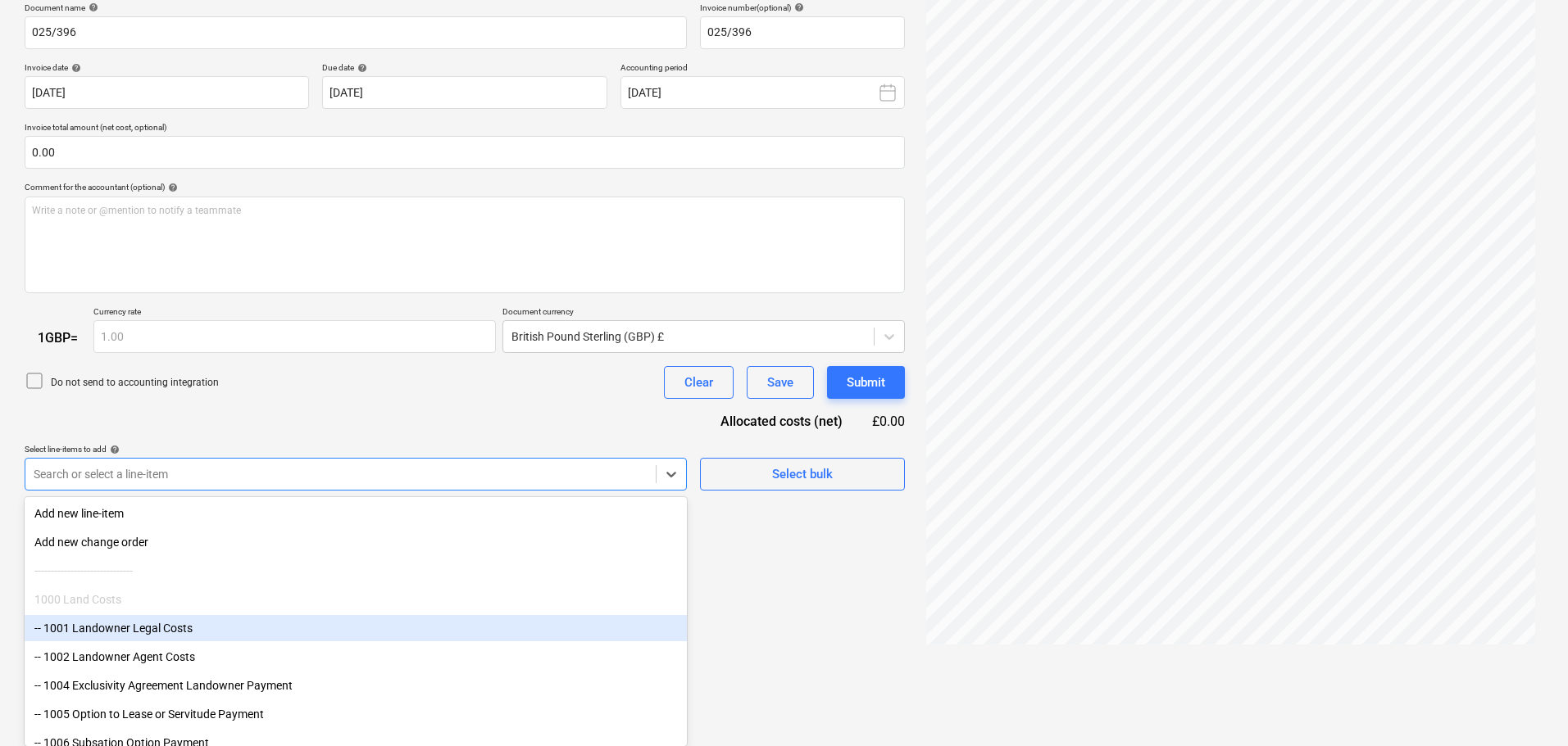
click at [170, 634] on div "-- 1001 Landowner Legal Costs" at bounding box center [356, 628] width 663 height 26
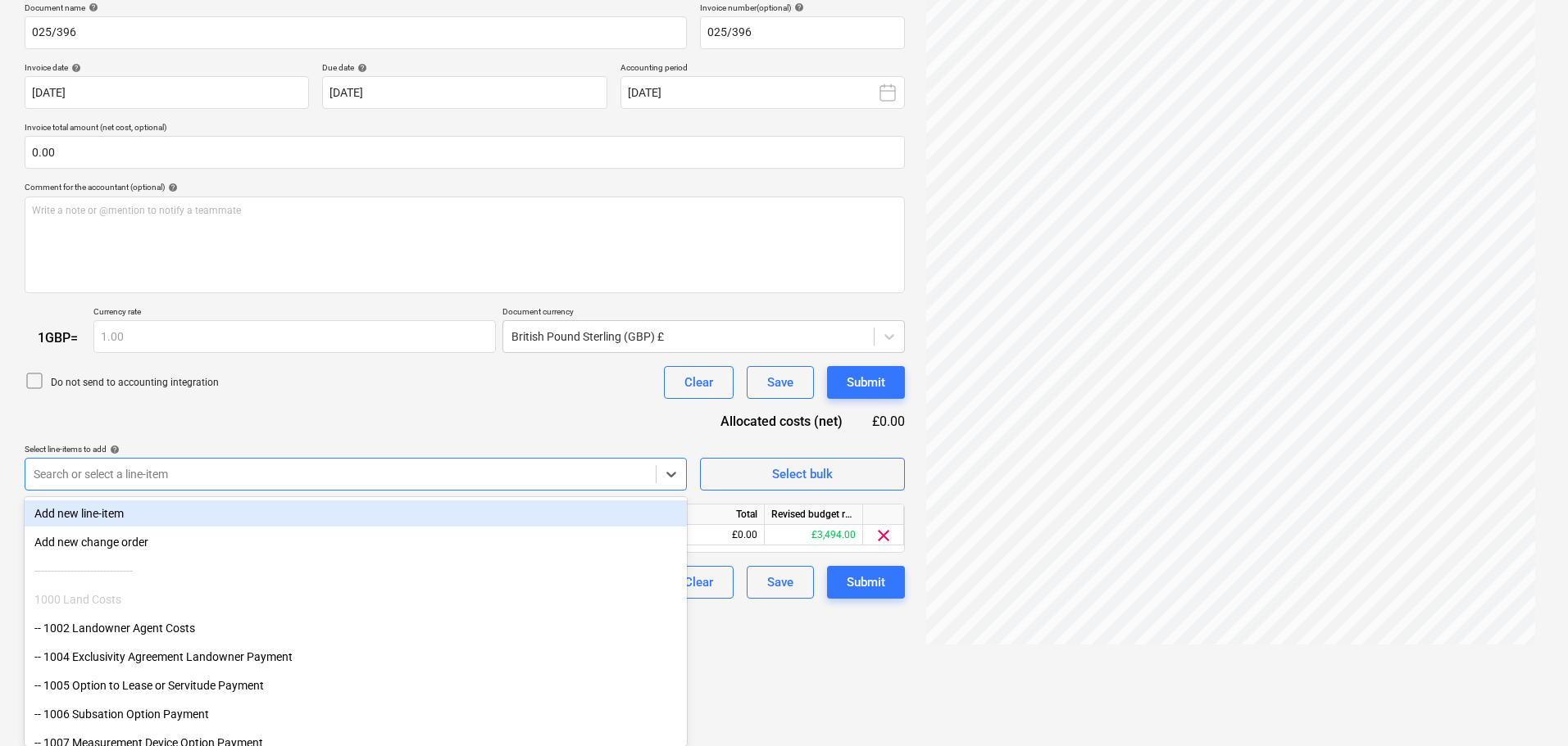
click at [386, 391] on div "Document name help 025/396 Invoice number (optional) help 025/396 Invoice date …" at bounding box center [465, 301] width 880 height 597
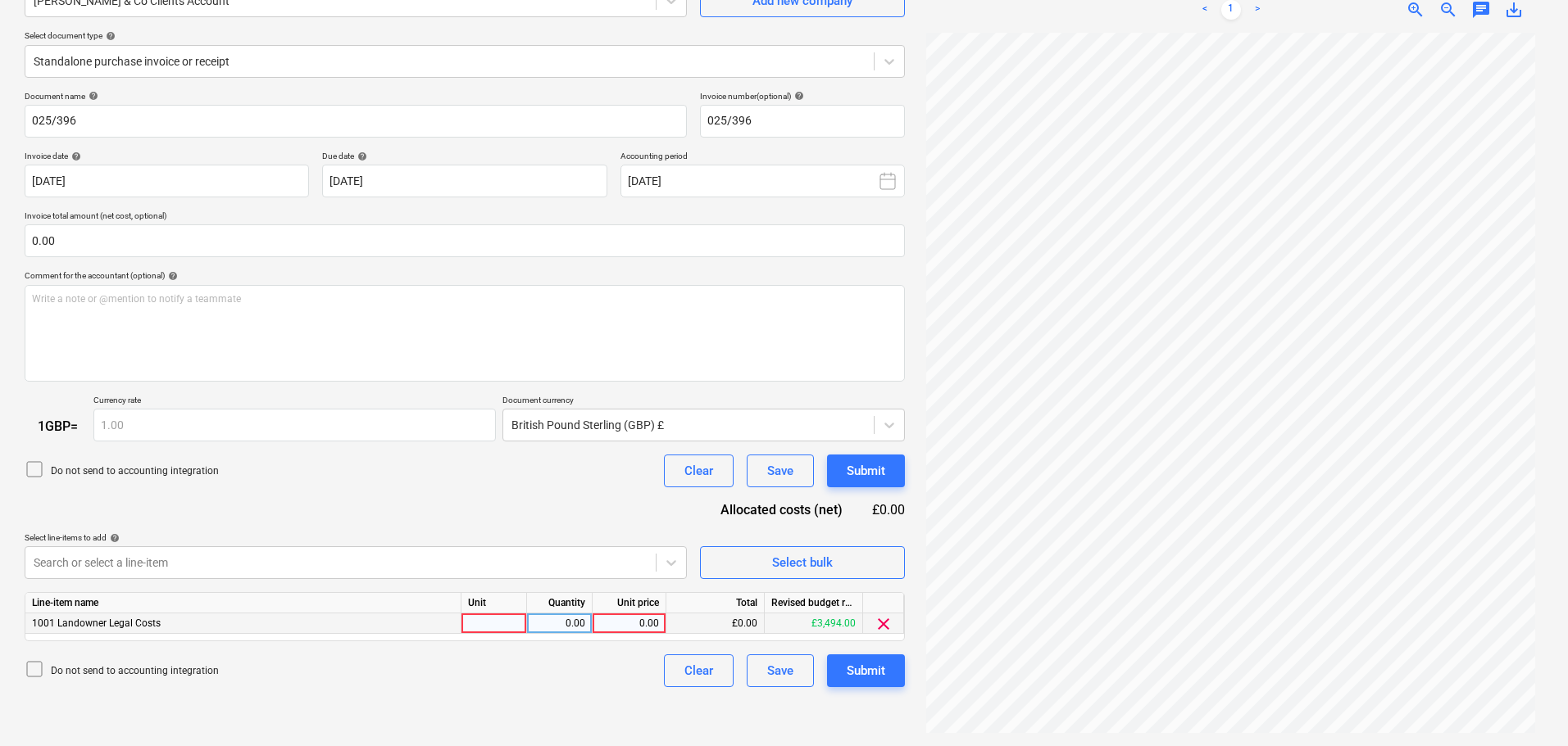
click at [651, 622] on div "0.00" at bounding box center [629, 623] width 60 height 20
type input "2728.30"
click at [870, 670] on div "Submit" at bounding box center [866, 671] width 38 height 21
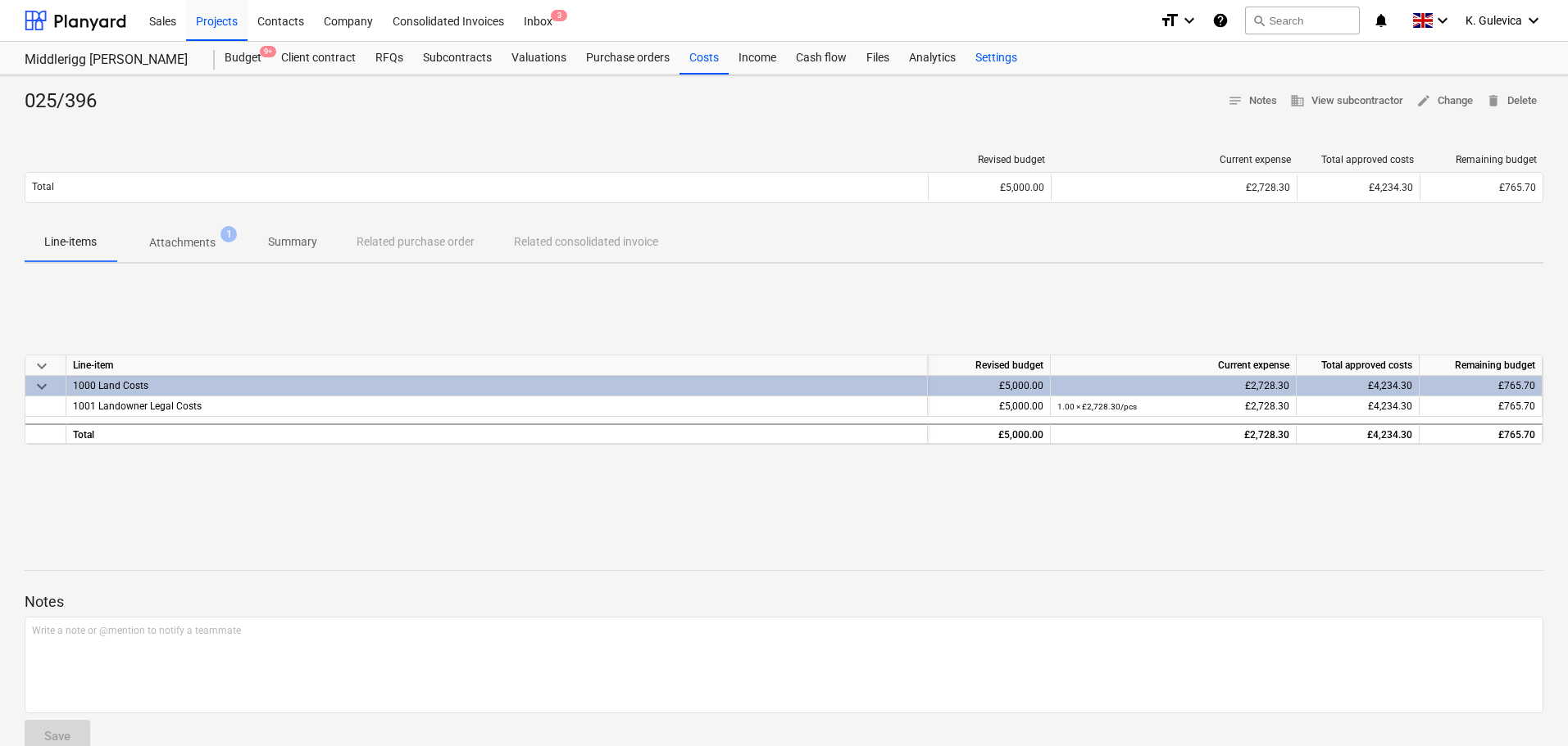
click at [995, 58] on div "Settings" at bounding box center [997, 58] width 62 height 33
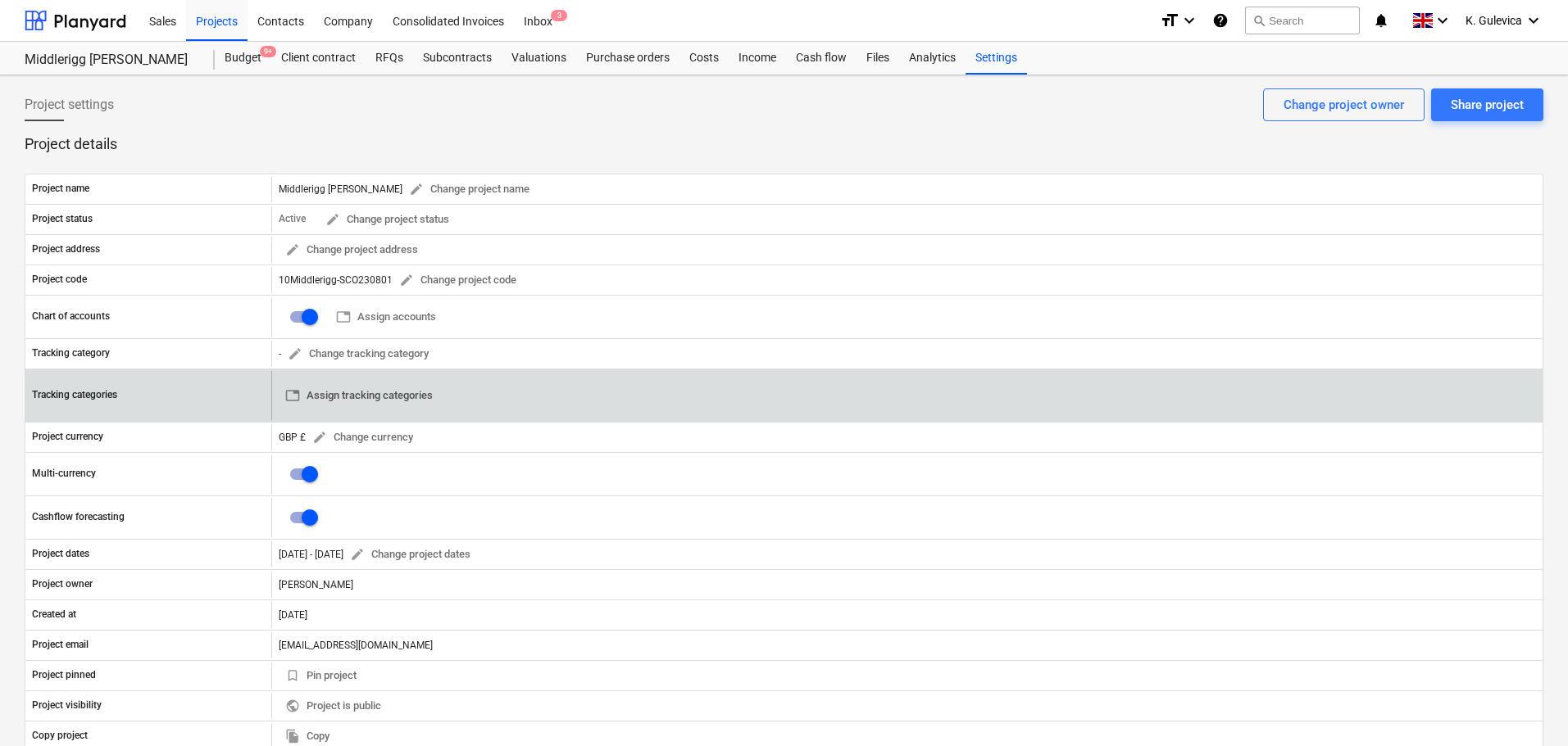
click at [387, 398] on span "table Assign tracking categories" at bounding box center [359, 396] width 147 height 19
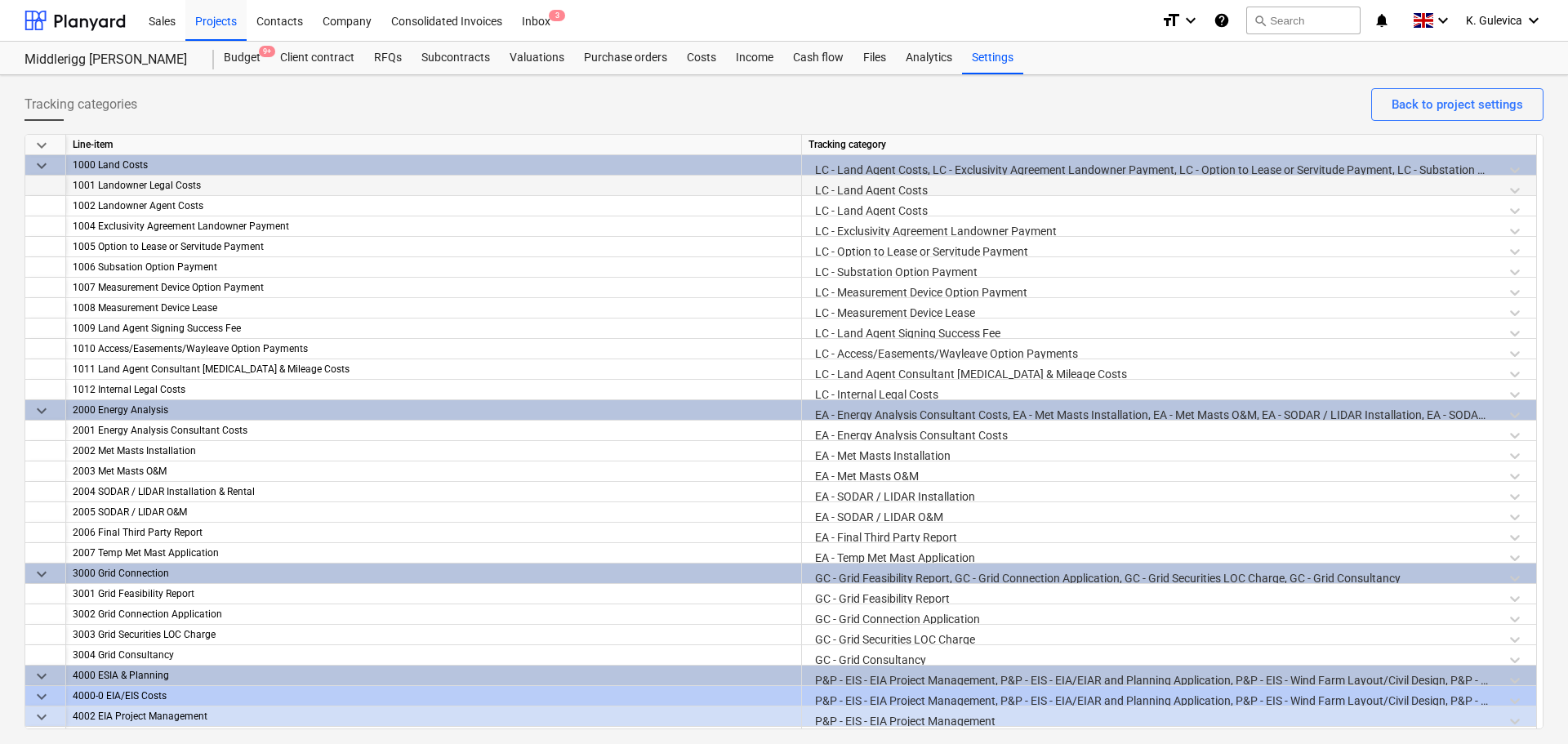
click at [893, 184] on div "LC - Land Agent Costs" at bounding box center [1169, 190] width 721 height 29
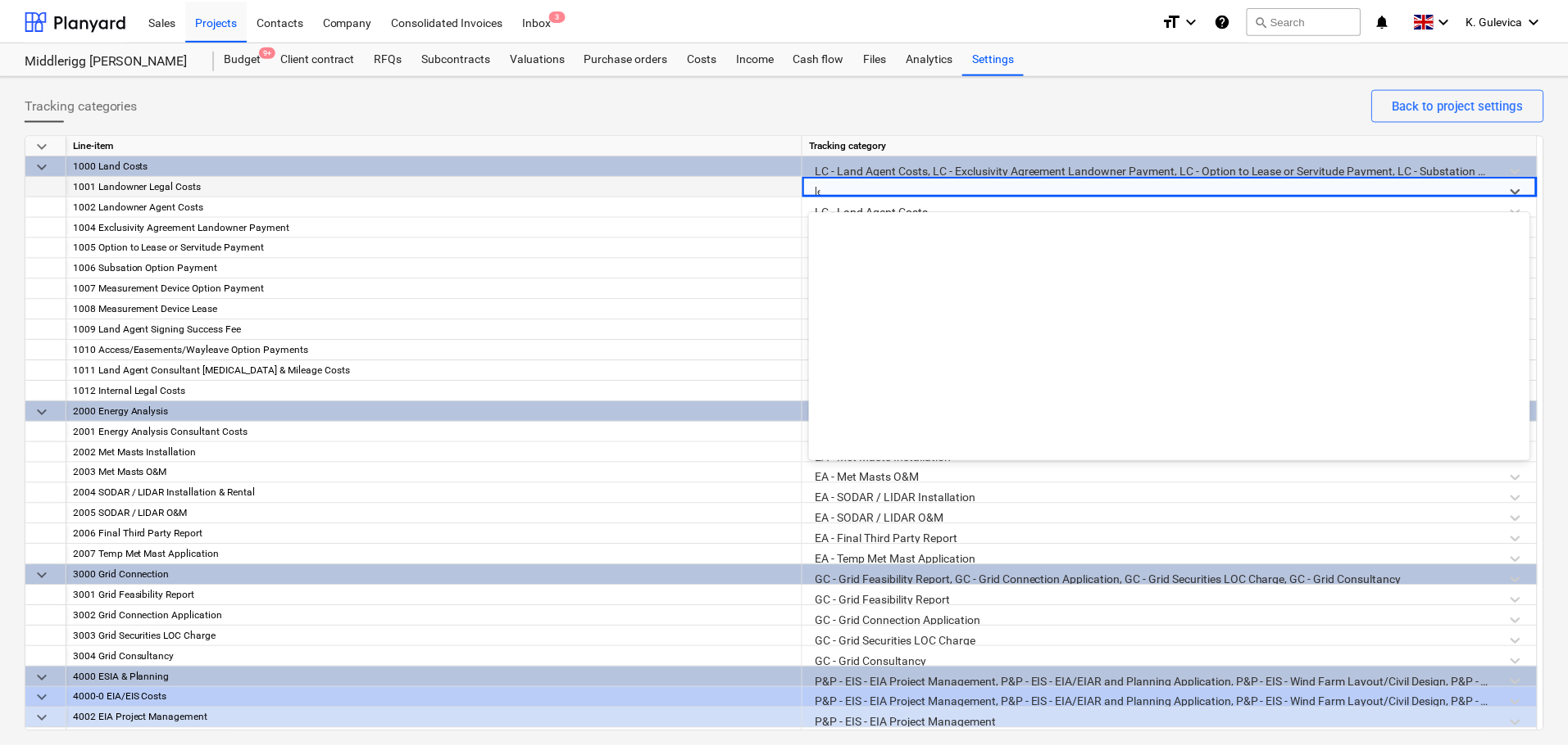
scroll to position [1388, 0]
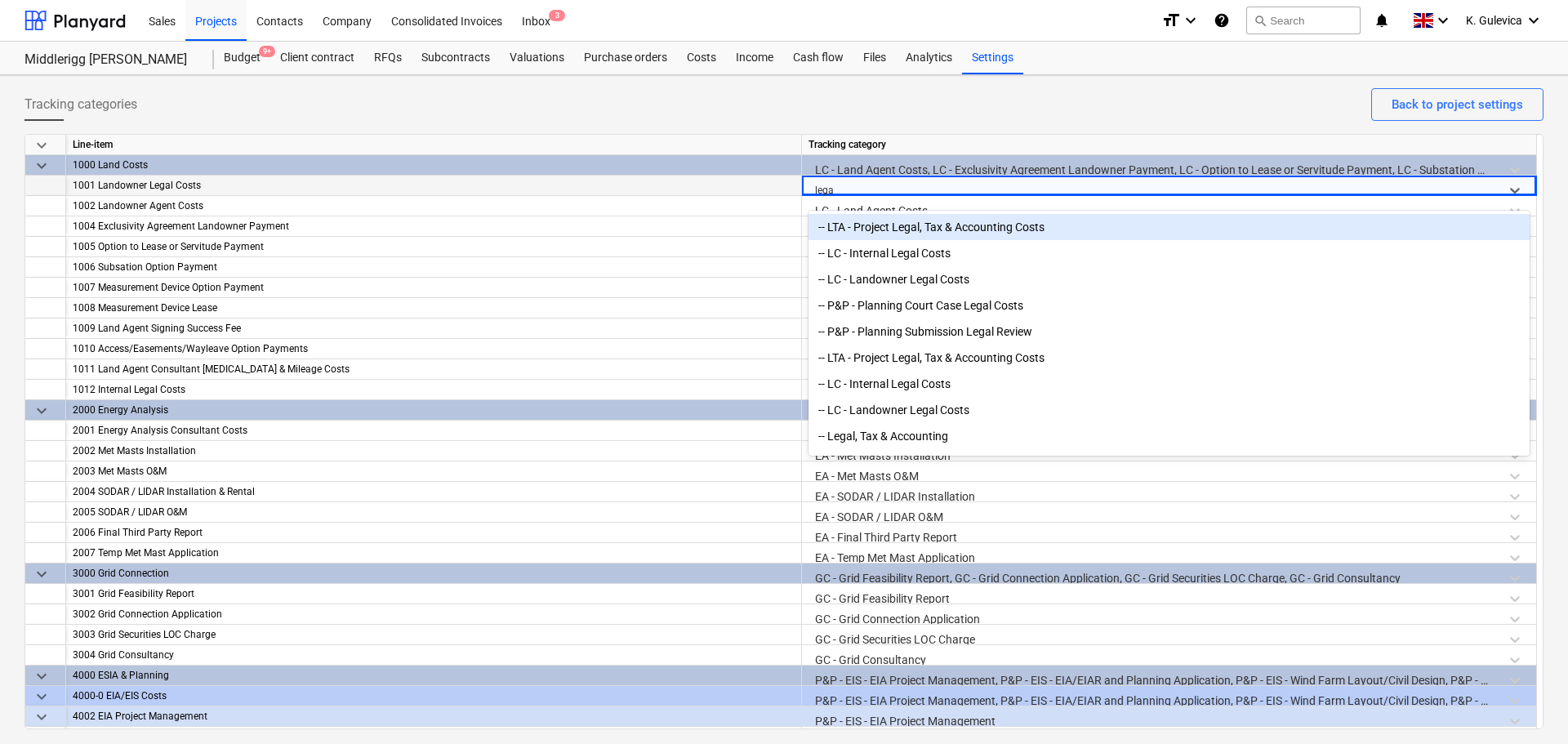
type input "legal"
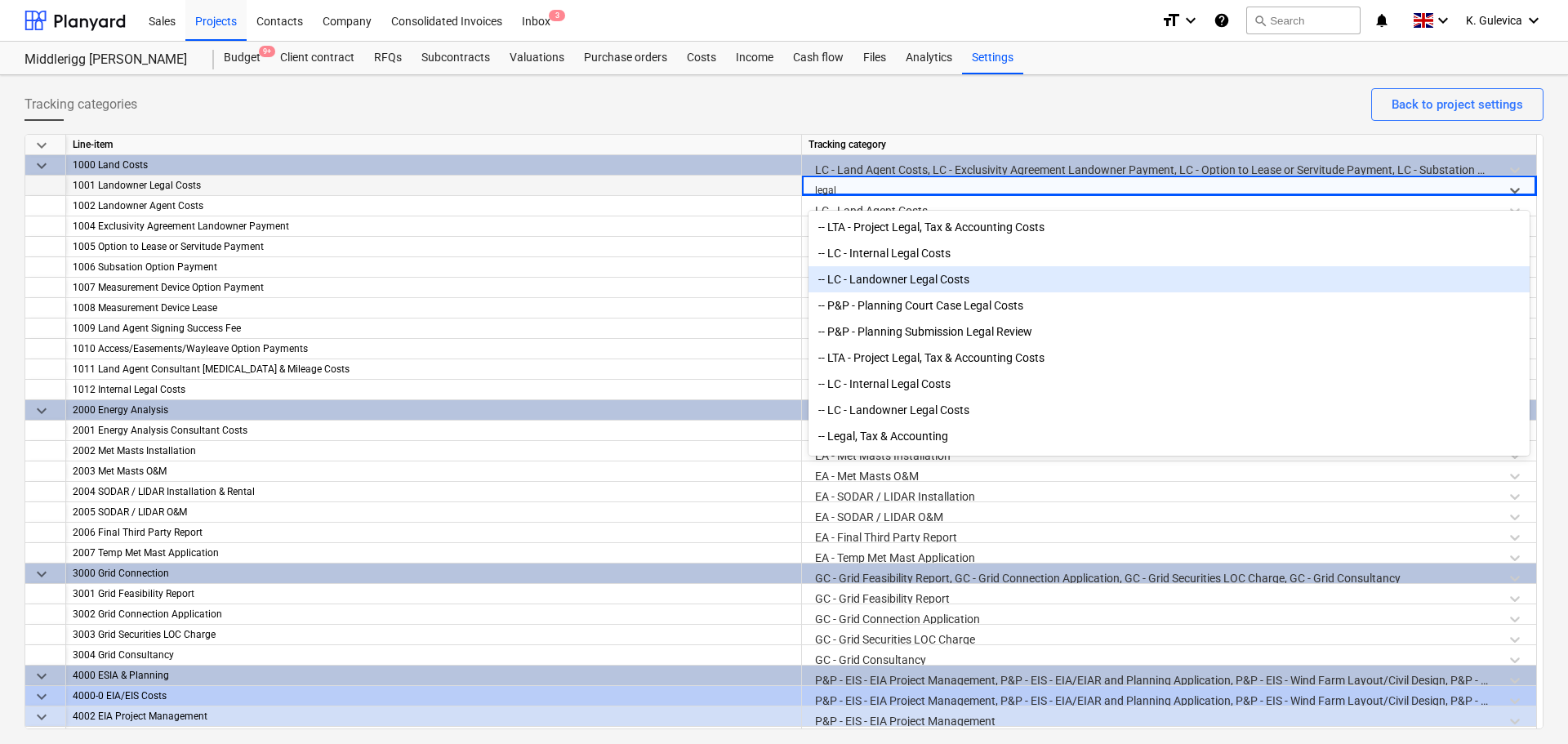
click at [950, 270] on div "-- LC - Landowner Legal Costs" at bounding box center [1169, 279] width 721 height 26
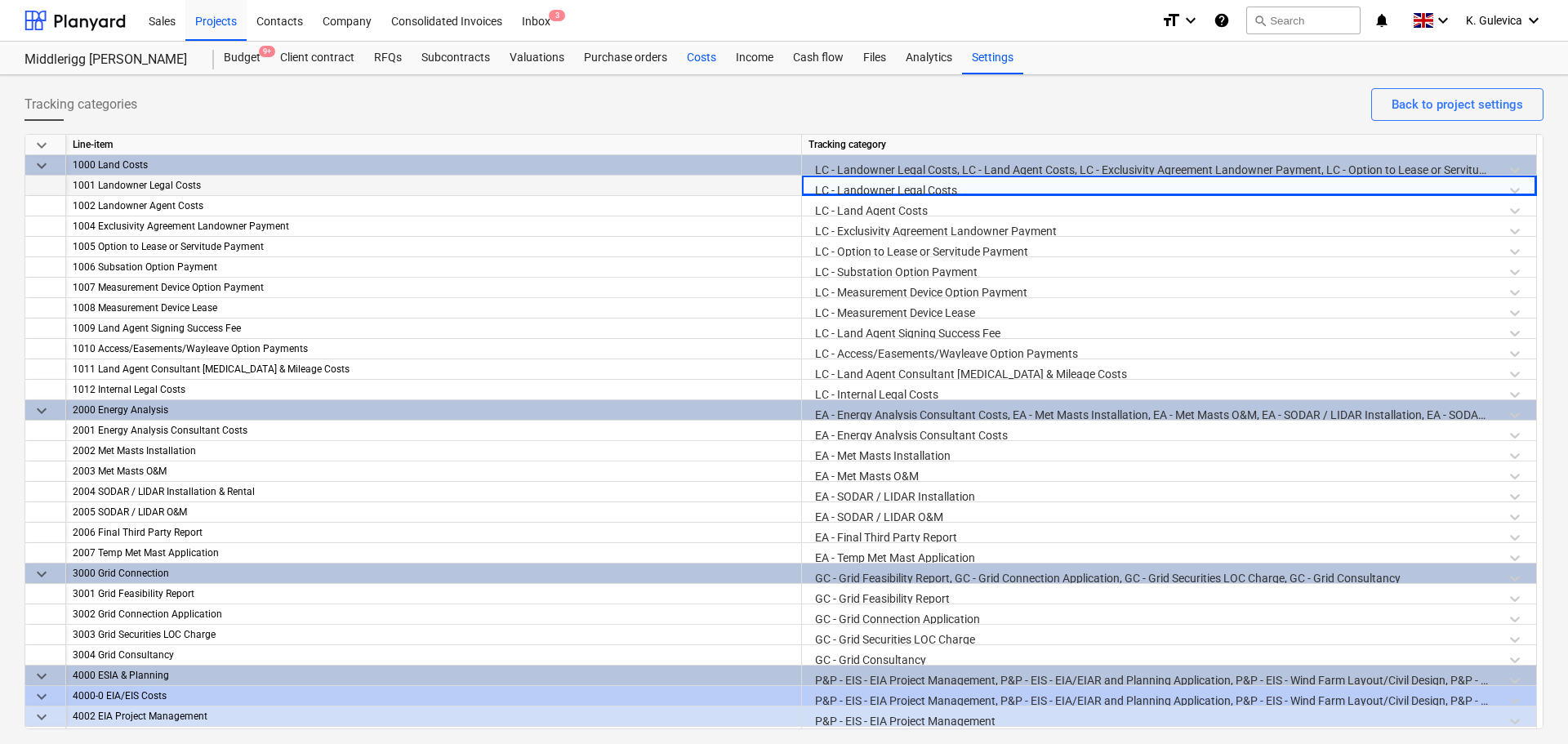
click at [688, 56] on div "Costs" at bounding box center [701, 58] width 49 height 33
